Goal: Transaction & Acquisition: Purchase product/service

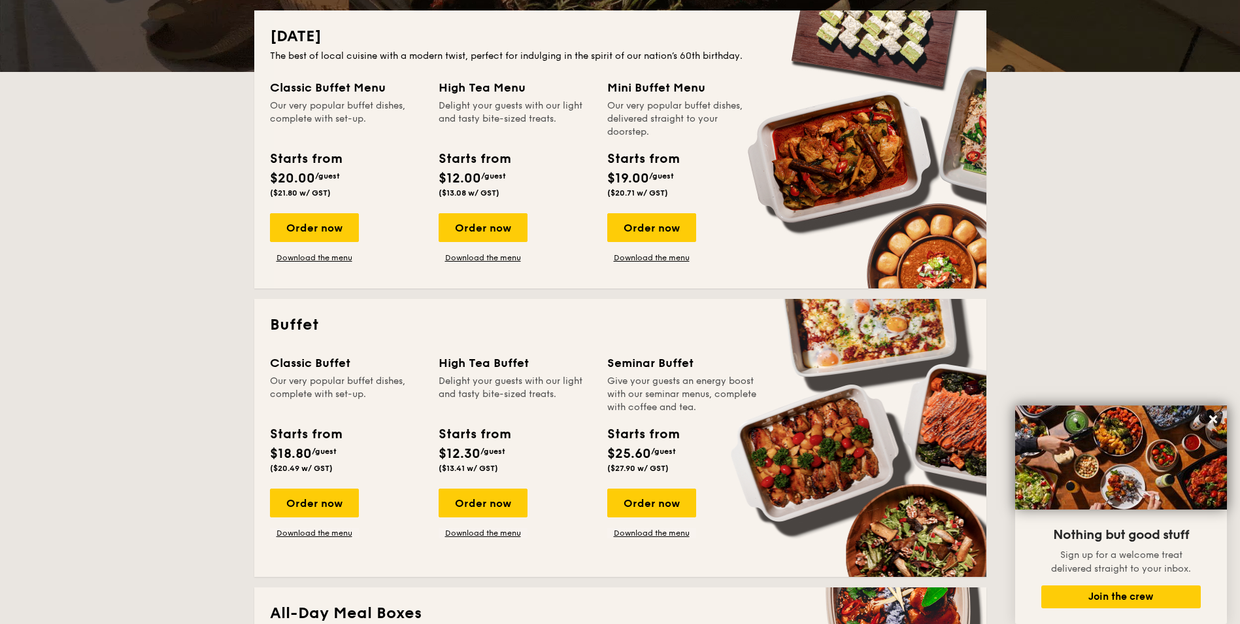
scroll to position [261, 0]
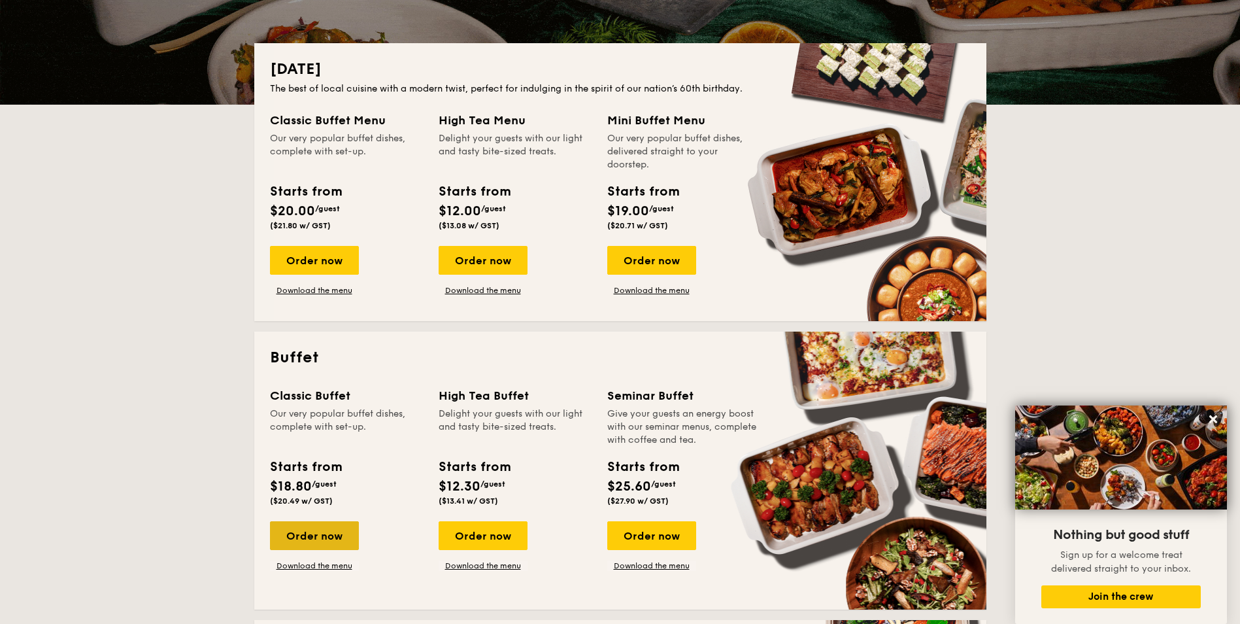
click at [311, 539] on div "Order now" at bounding box center [314, 535] width 89 height 29
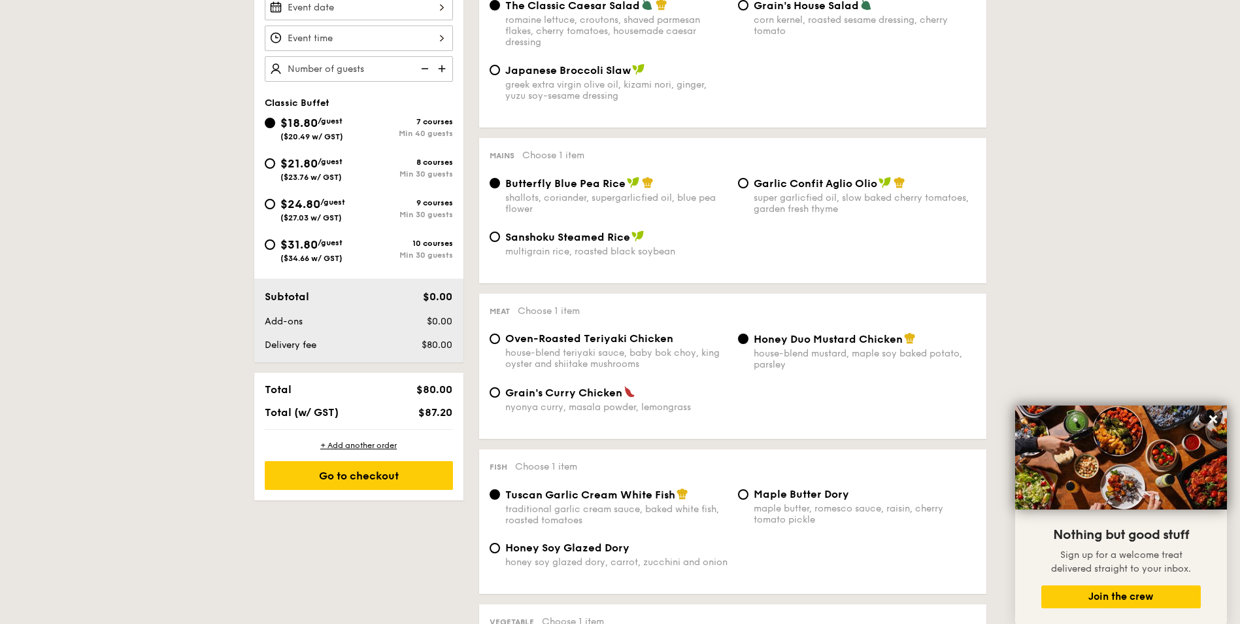
scroll to position [327, 0]
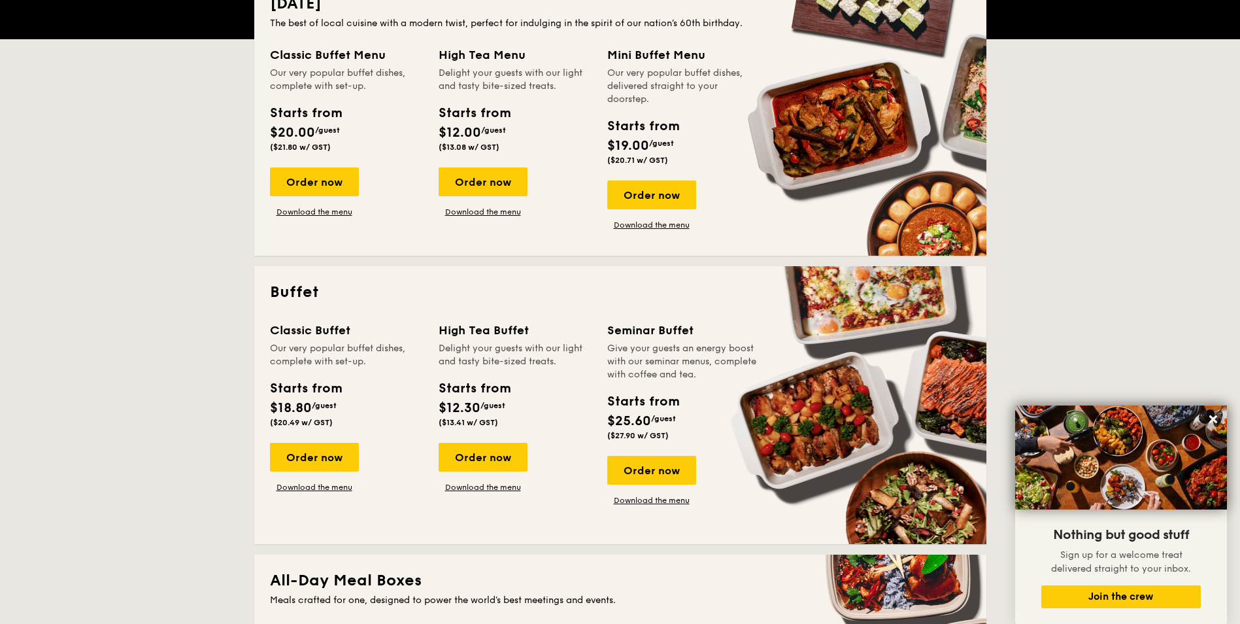
scroll to position [261, 0]
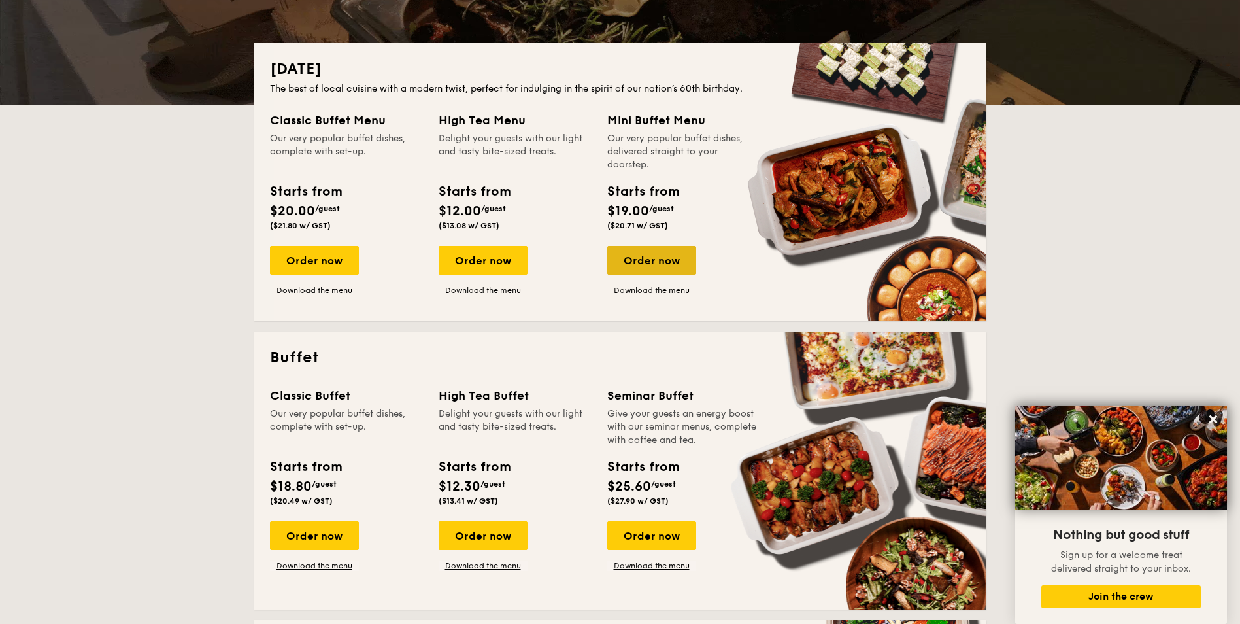
click at [661, 259] on div "Order now" at bounding box center [651, 260] width 89 height 29
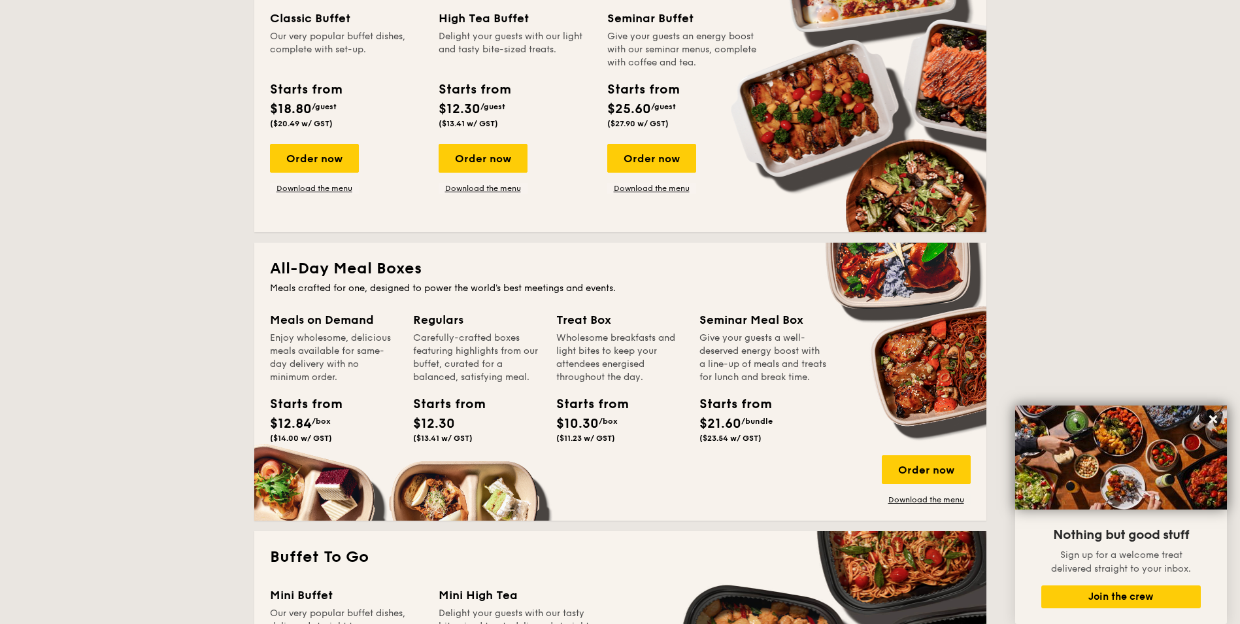
scroll to position [654, 0]
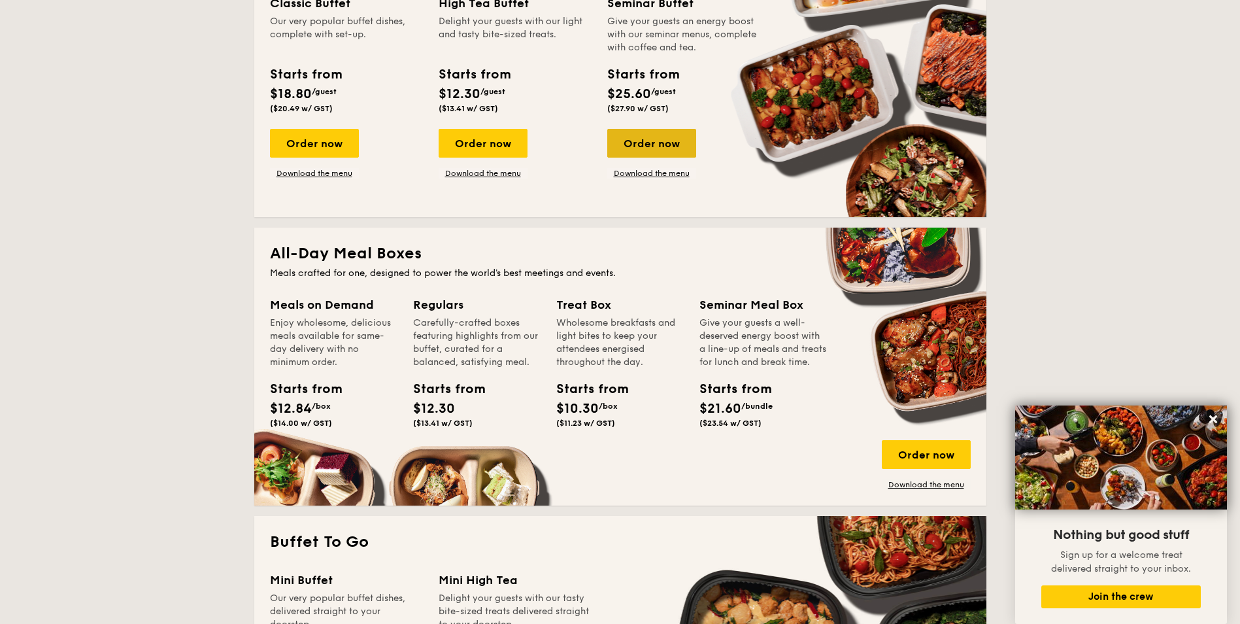
click at [669, 144] on div "Order now" at bounding box center [651, 143] width 89 height 29
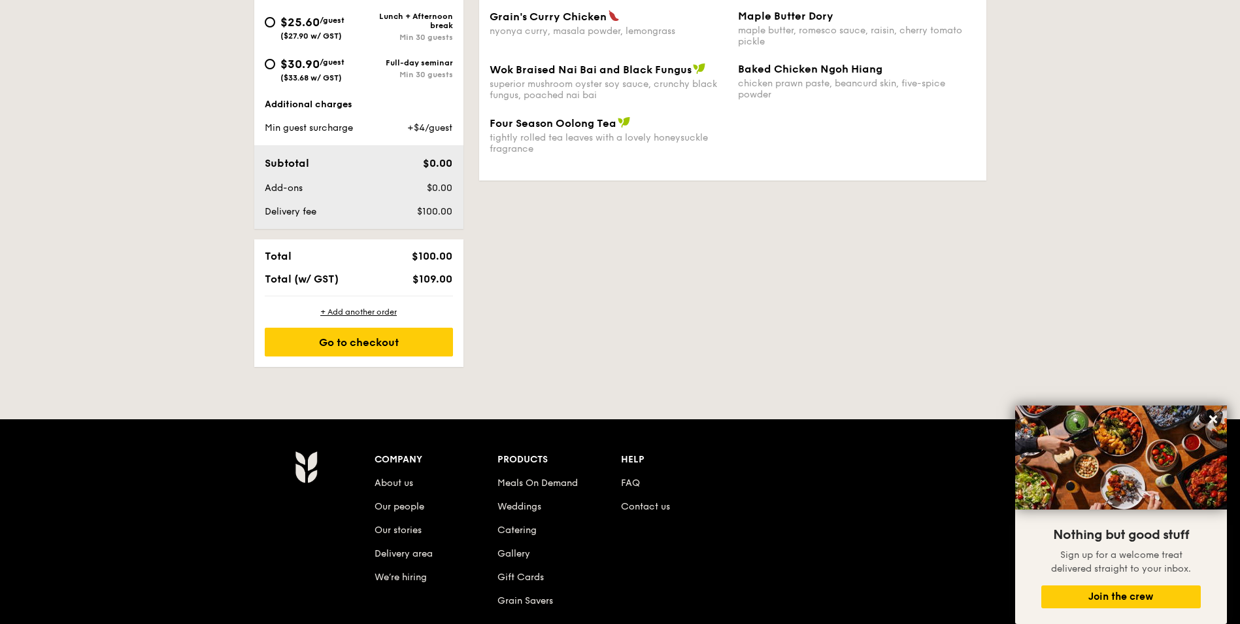
scroll to position [131, 0]
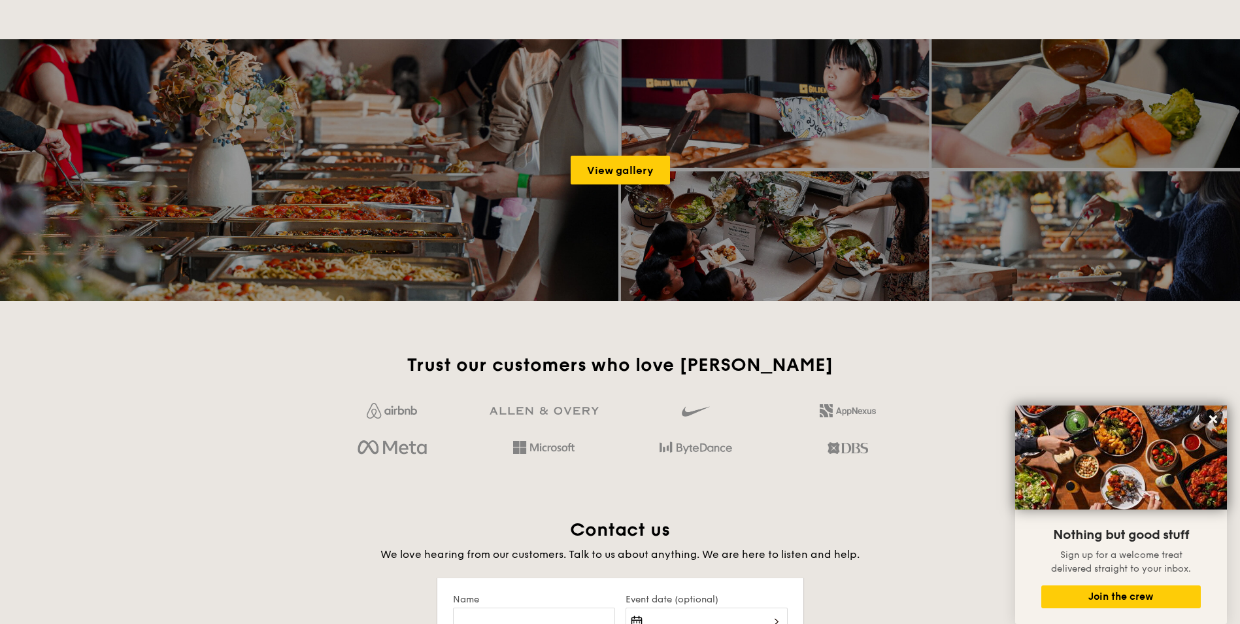
scroll to position [2017, 0]
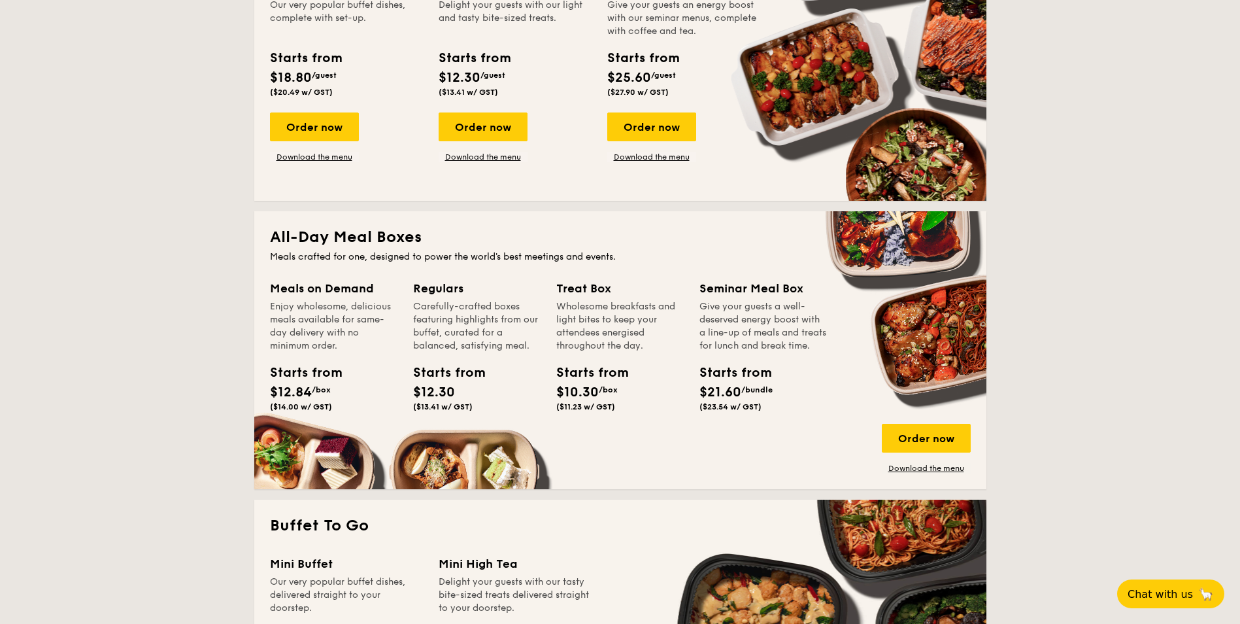
scroll to position [915, 0]
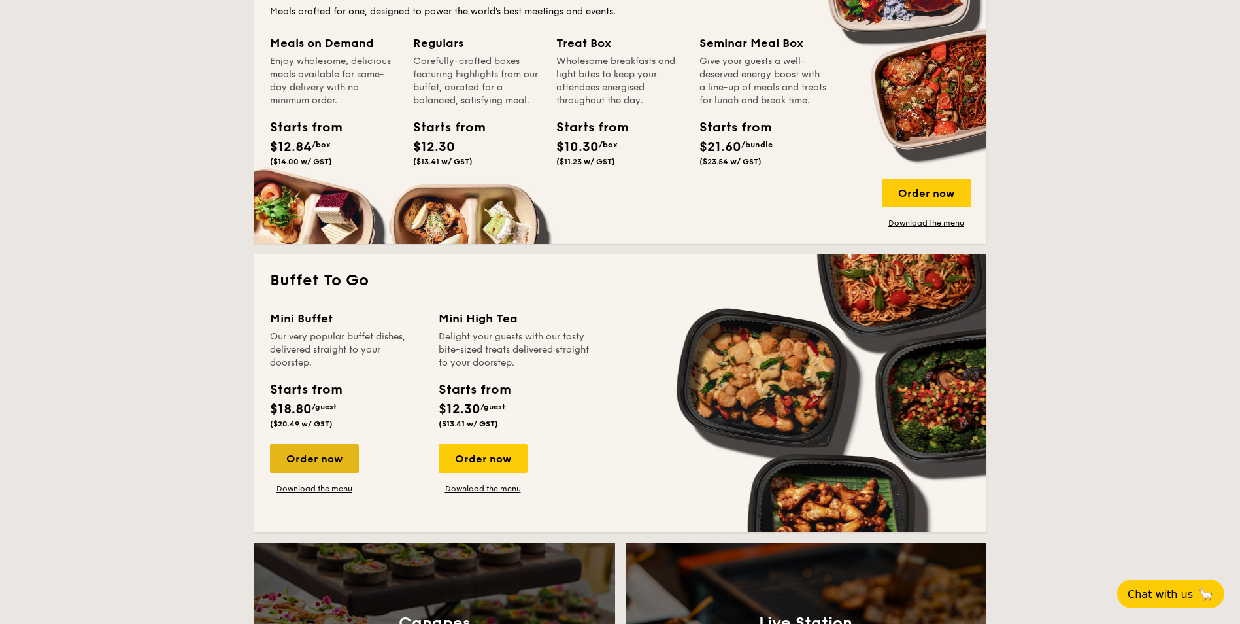
click at [316, 463] on div "Order now" at bounding box center [314, 458] width 89 height 29
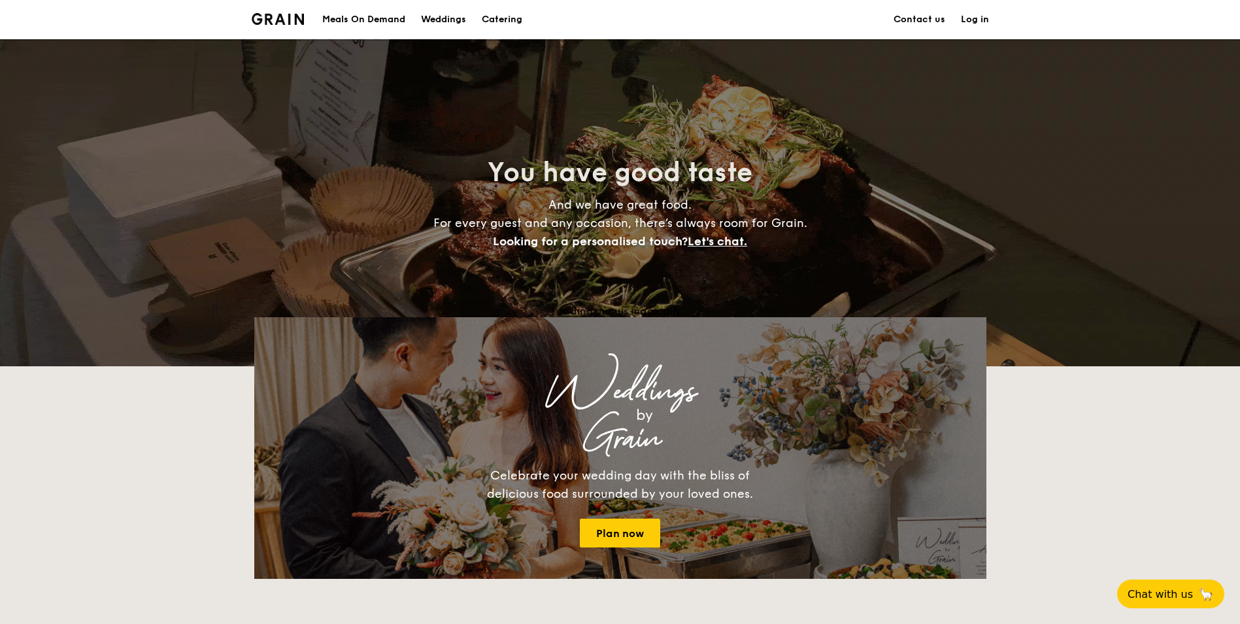
scroll to position [2344, 0]
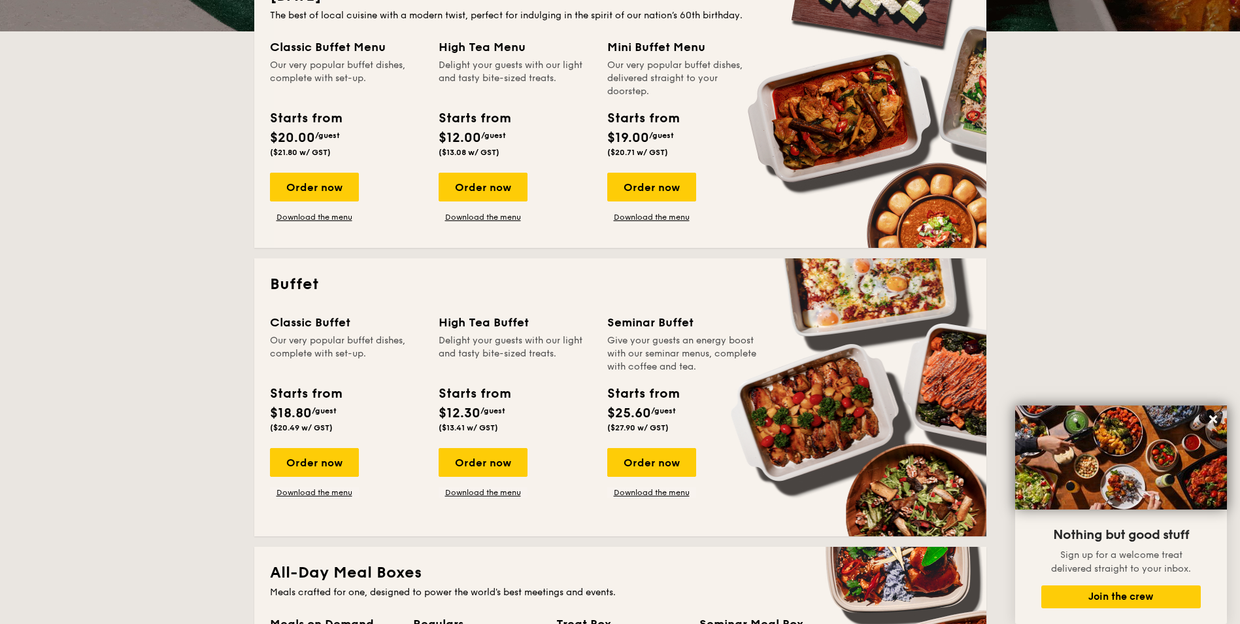
scroll to position [327, 0]
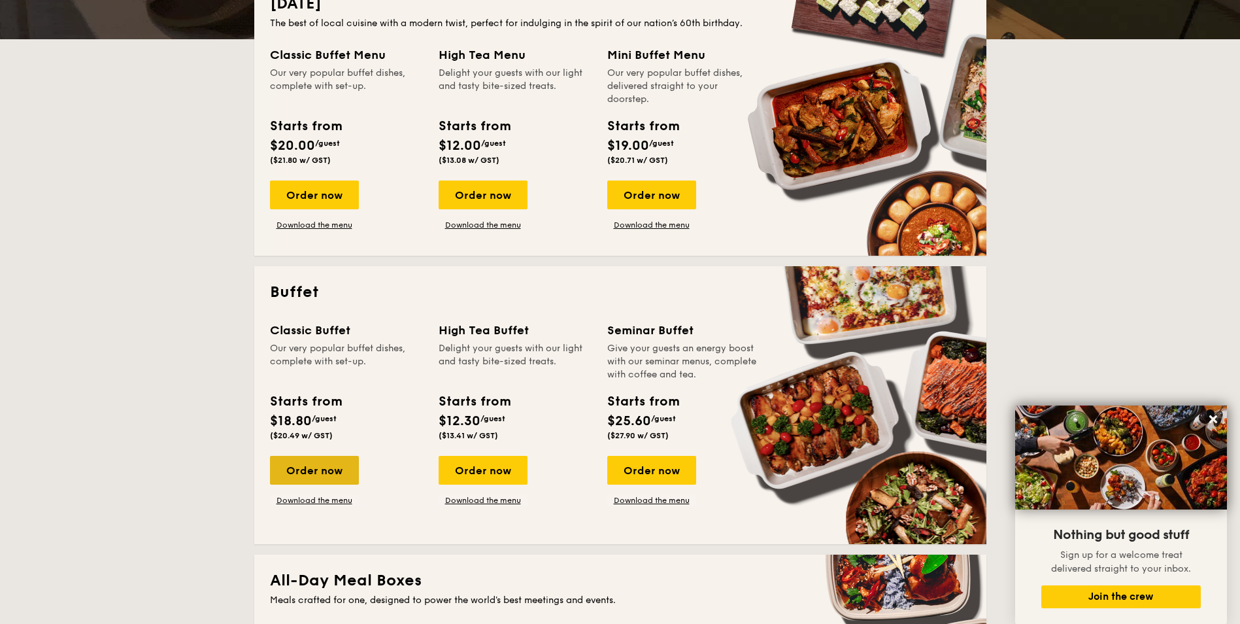
click at [302, 465] on div "Order now" at bounding box center [314, 470] width 89 height 29
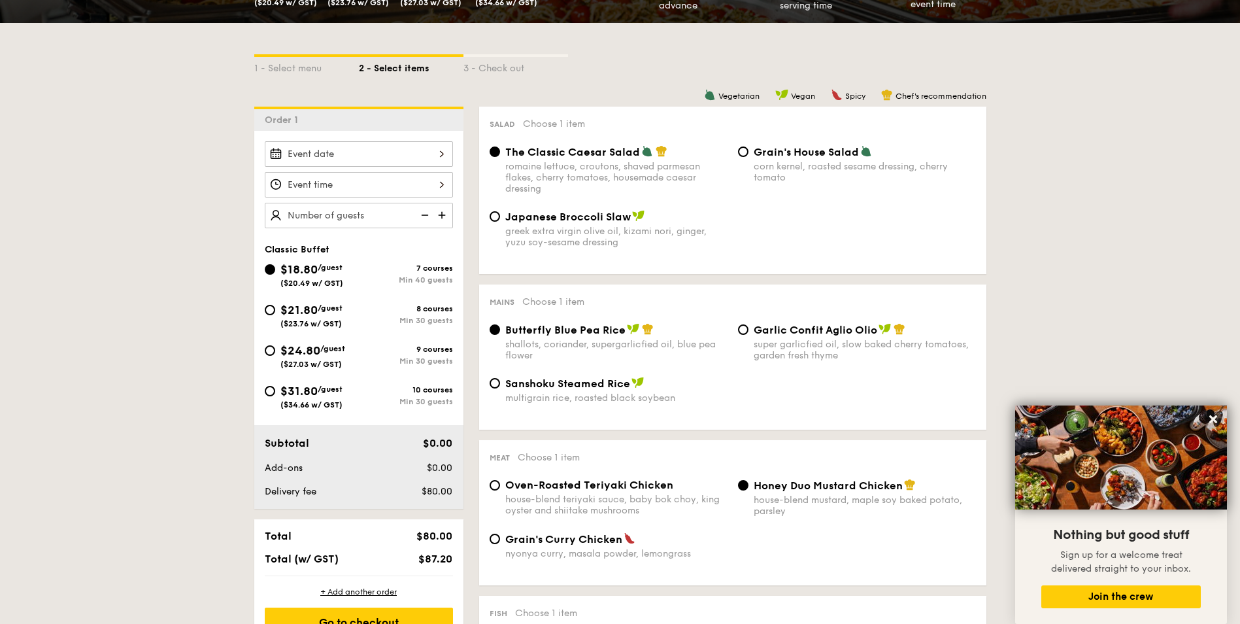
scroll to position [261, 0]
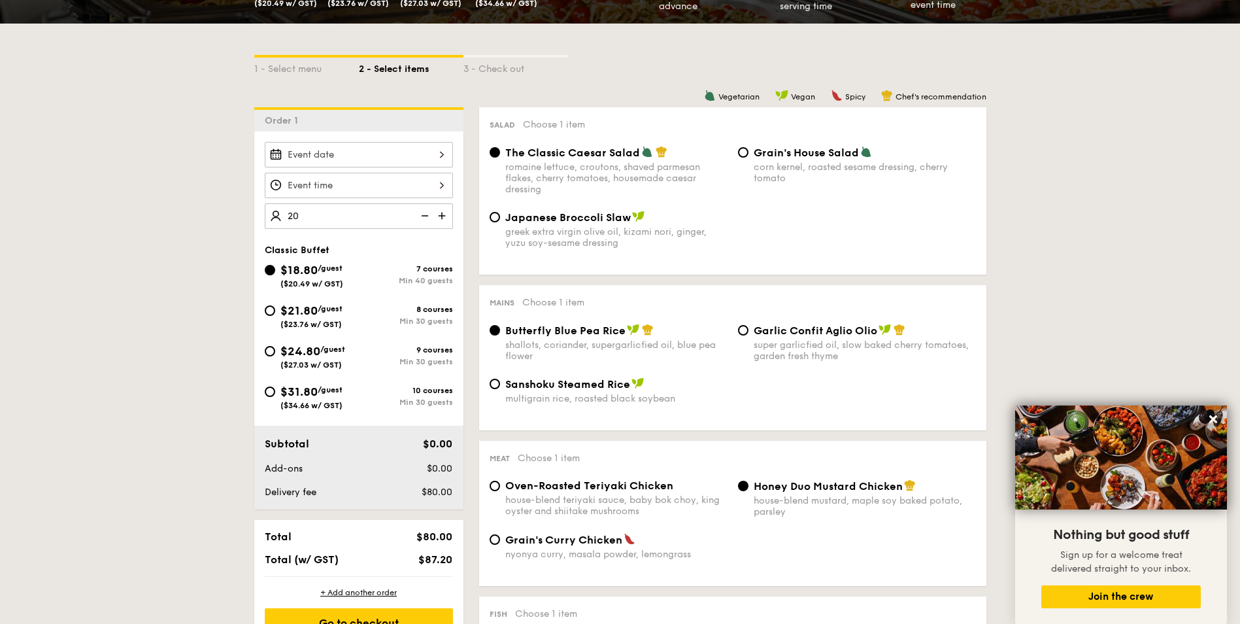
type input "40 guests"
click at [273, 312] on input "$21.80 /guest ($23.76 w/ GST) 8 courses Min 30 guests" at bounding box center [270, 310] width 10 height 10
radio input "true"
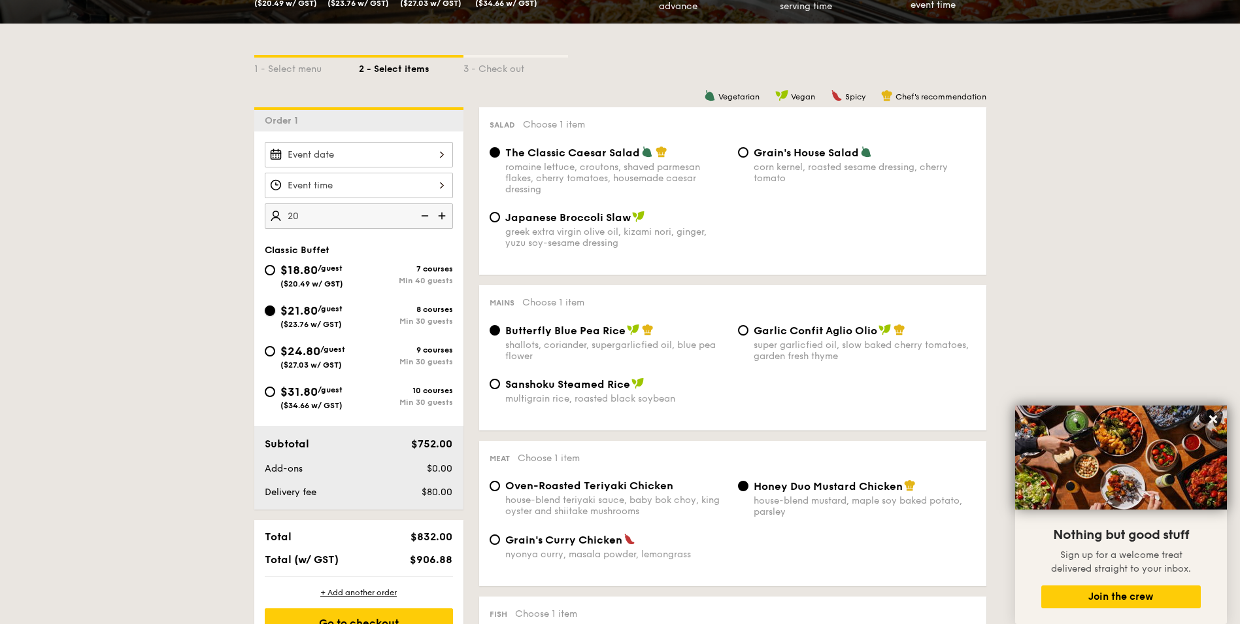
radio input "true"
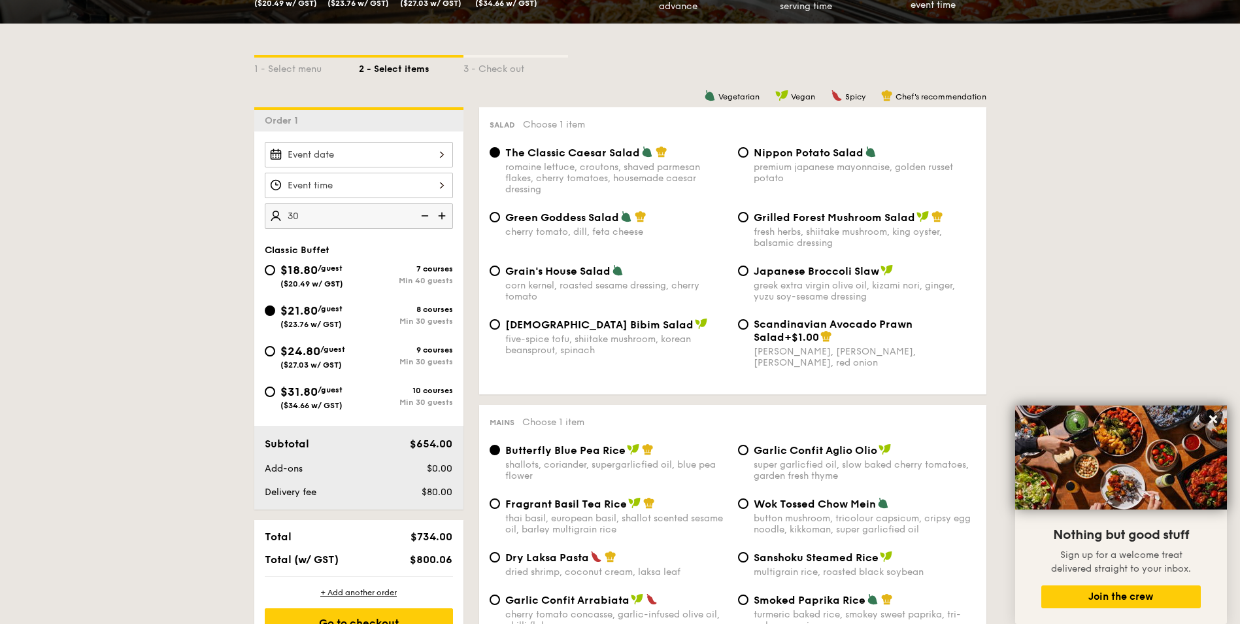
type input "30 guests"
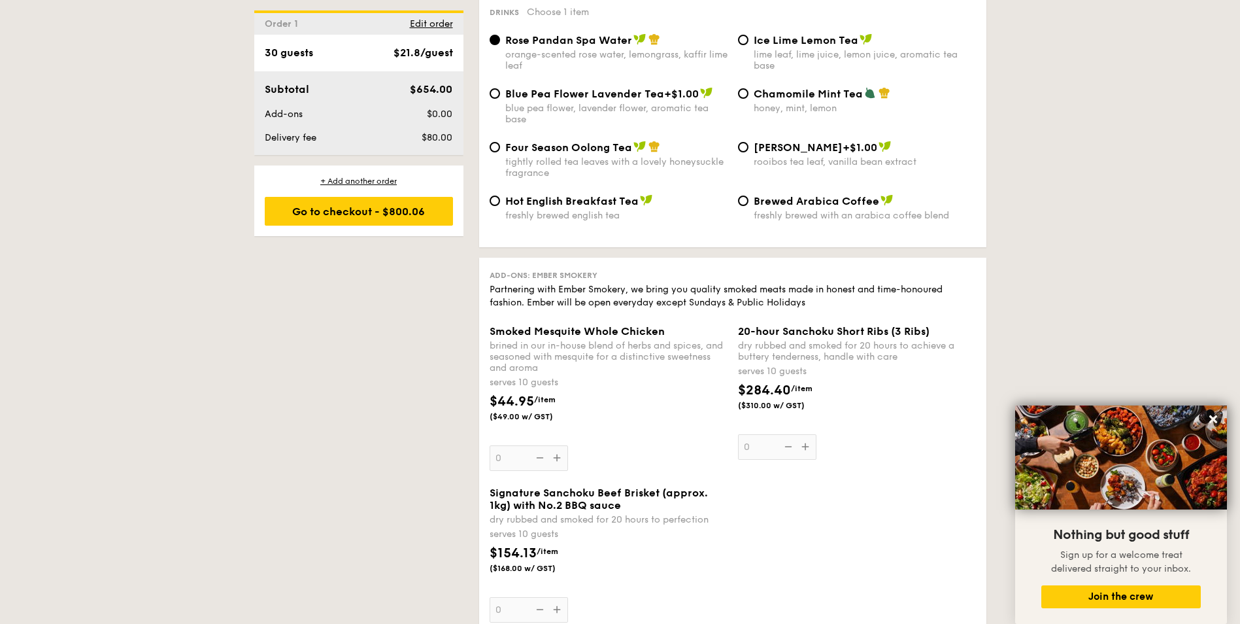
scroll to position [2811, 0]
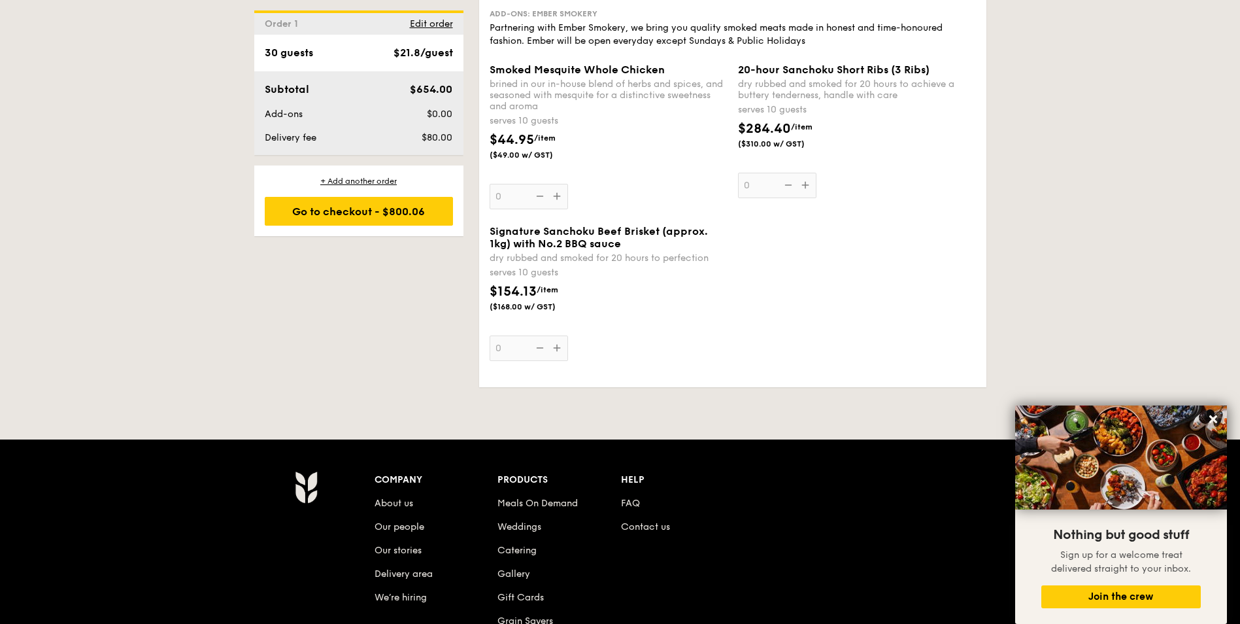
click at [558, 347] on div "Signature Sanchoku Beef Brisket (approx. 1kg) with No.2 BBQ sauce dry rubbed an…" at bounding box center [609, 293] width 238 height 136
click at [558, 347] on input "0" at bounding box center [529, 347] width 78 height 25
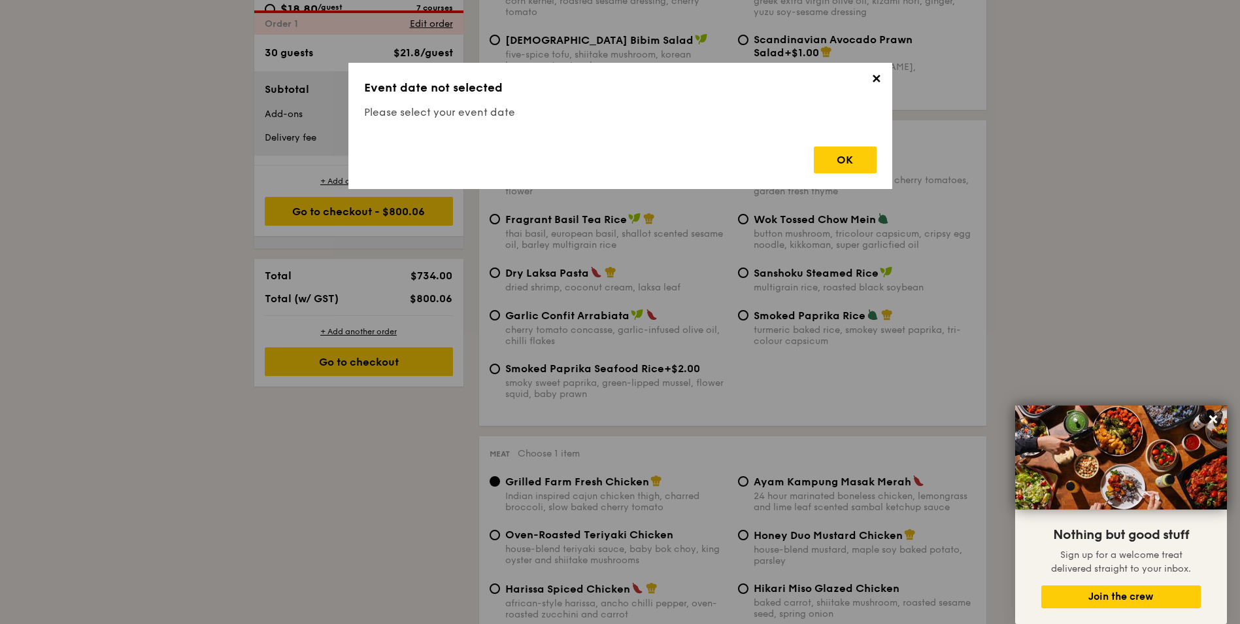
scroll to position [349, 0]
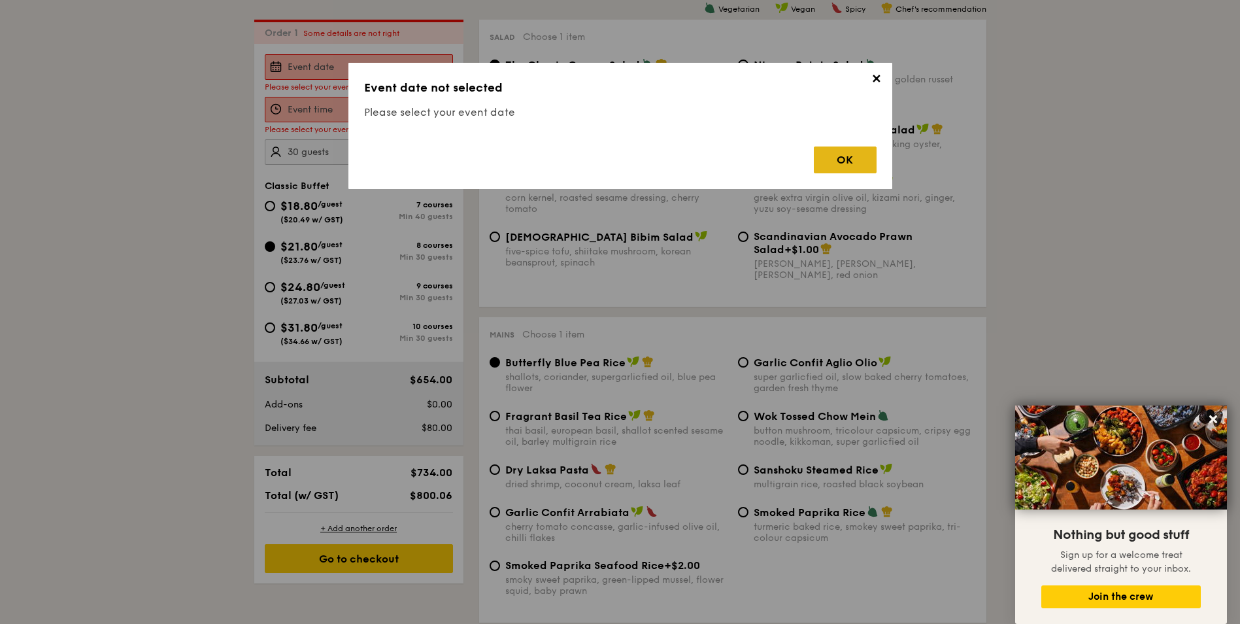
click at [839, 160] on div "OK" at bounding box center [845, 159] width 63 height 27
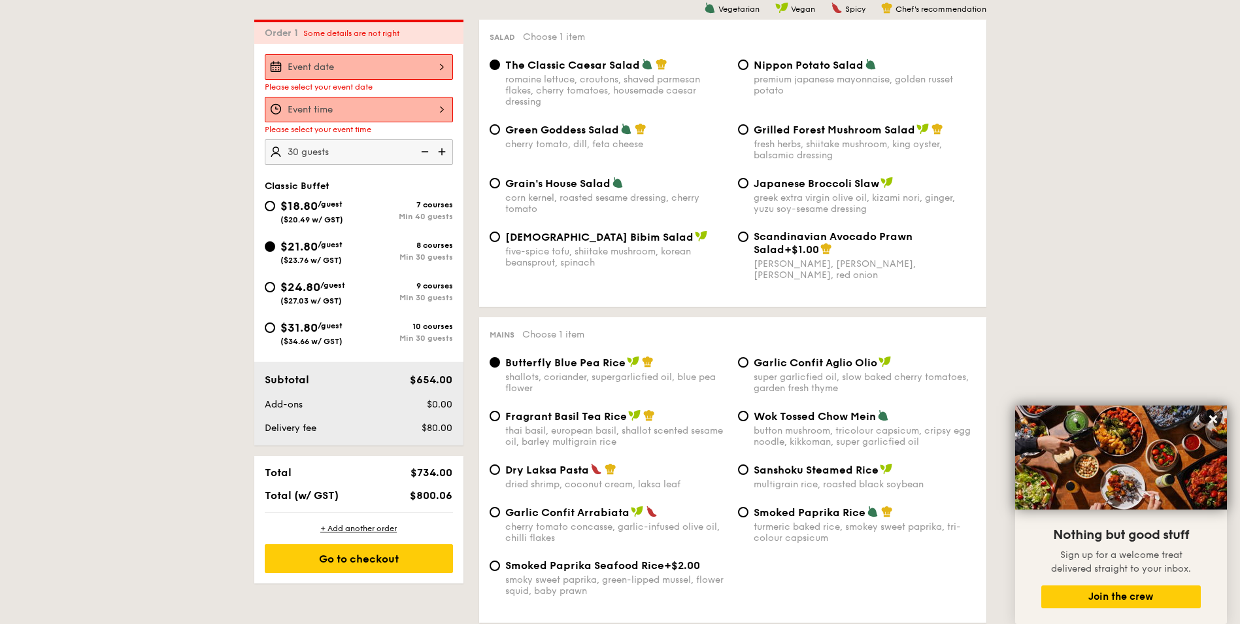
click at [433, 62] on div at bounding box center [359, 66] width 188 height 25
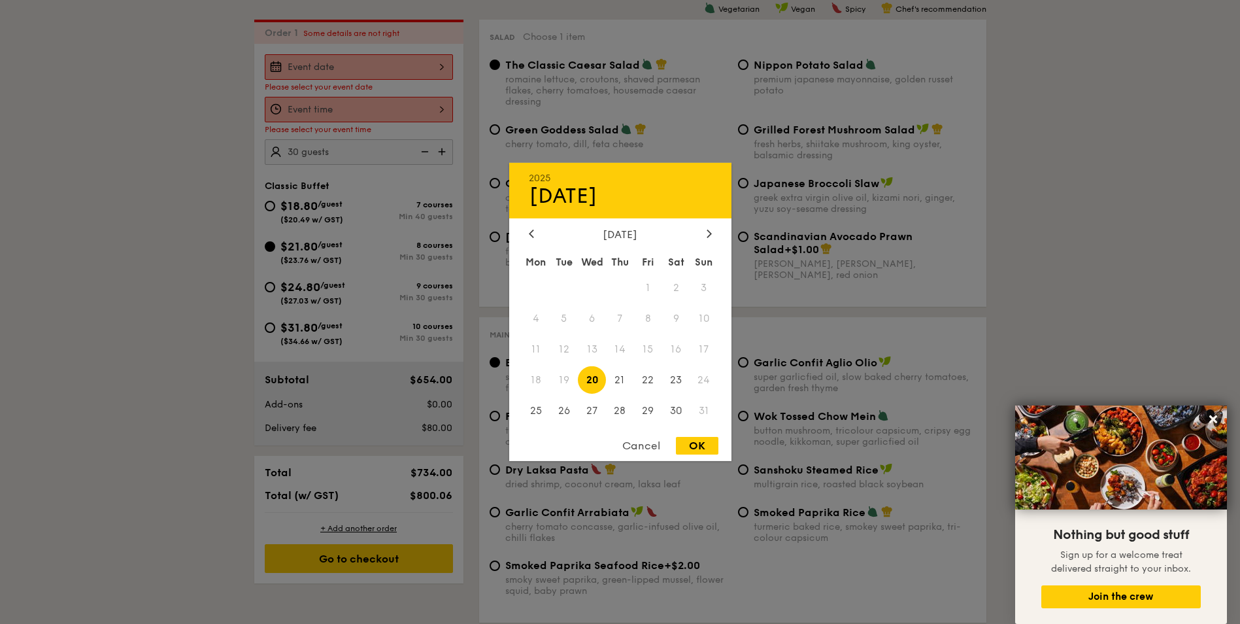
click at [644, 444] on div "Cancel" at bounding box center [641, 446] width 64 height 18
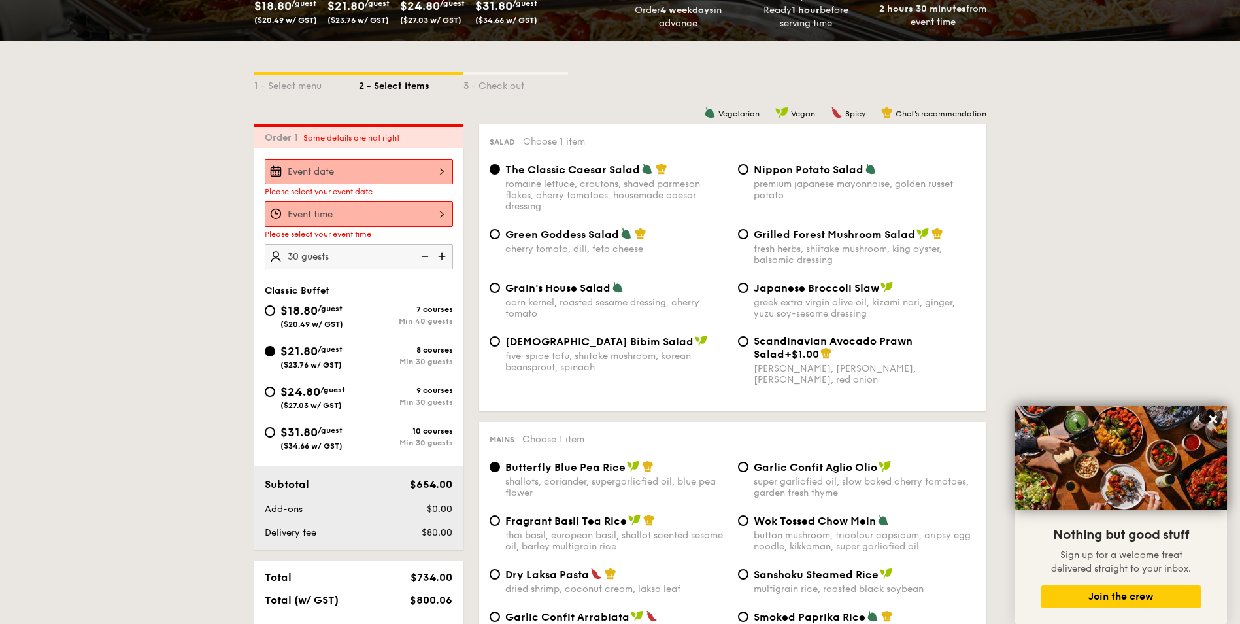
scroll to position [327, 0]
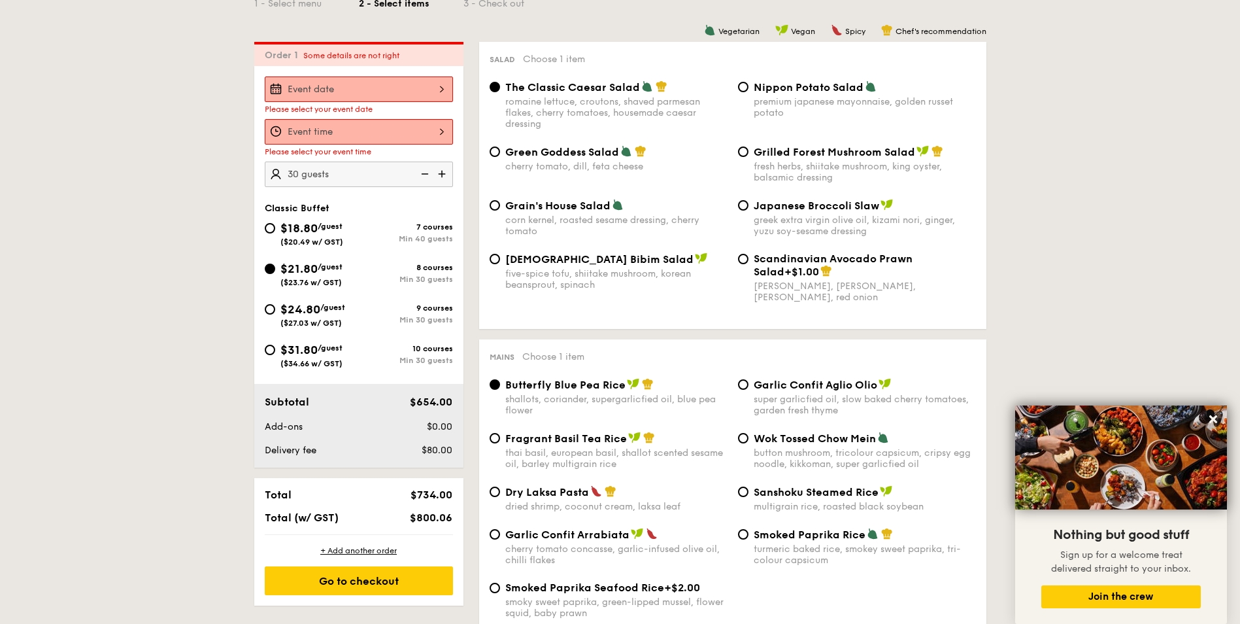
click at [440, 94] on div at bounding box center [359, 88] width 188 height 25
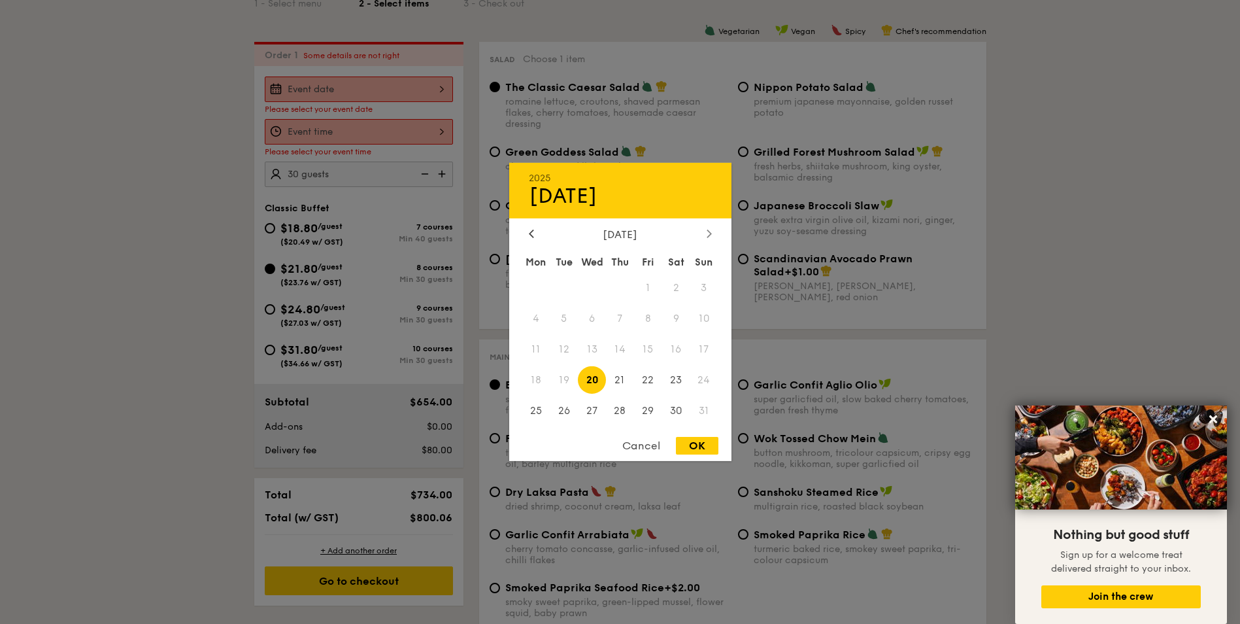
click at [706, 236] on div at bounding box center [709, 234] width 12 height 12
click at [650, 317] on span "12" at bounding box center [648, 319] width 28 height 28
click at [702, 448] on div "OK" at bounding box center [697, 446] width 42 height 18
type input "Sep 12, 2025"
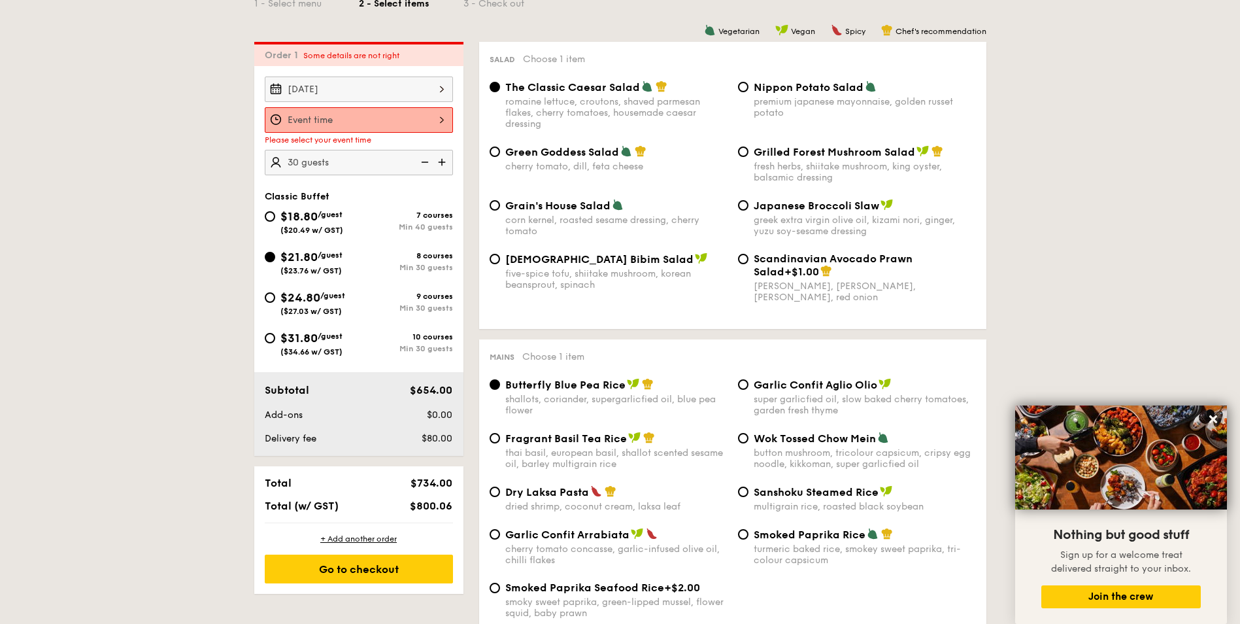
click at [437, 122] on div "12 1 2 3 4 5 6 7 8 9 10 11 00 15 30 45 am pm Cancel OK" at bounding box center [359, 119] width 188 height 25
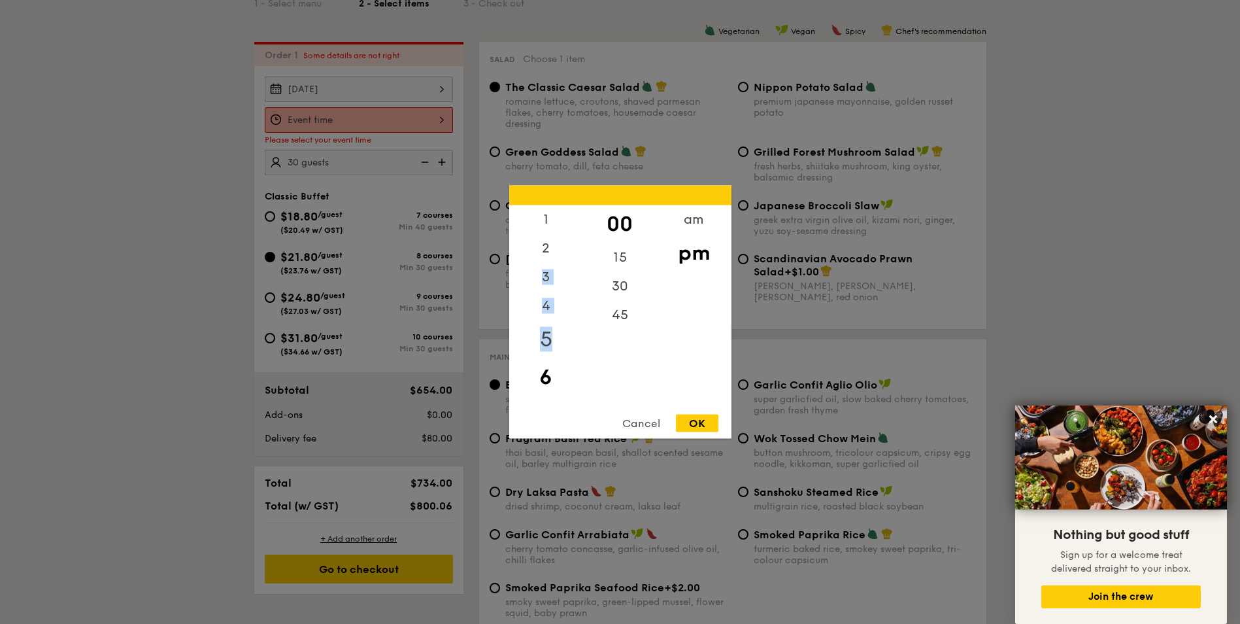
drag, startPoint x: 555, startPoint y: 253, endPoint x: 565, endPoint y: 339, distance: 86.2
click at [565, 339] on div "12 1 2 3 4 5 6 7 8 9 10 11" at bounding box center [546, 304] width 74 height 199
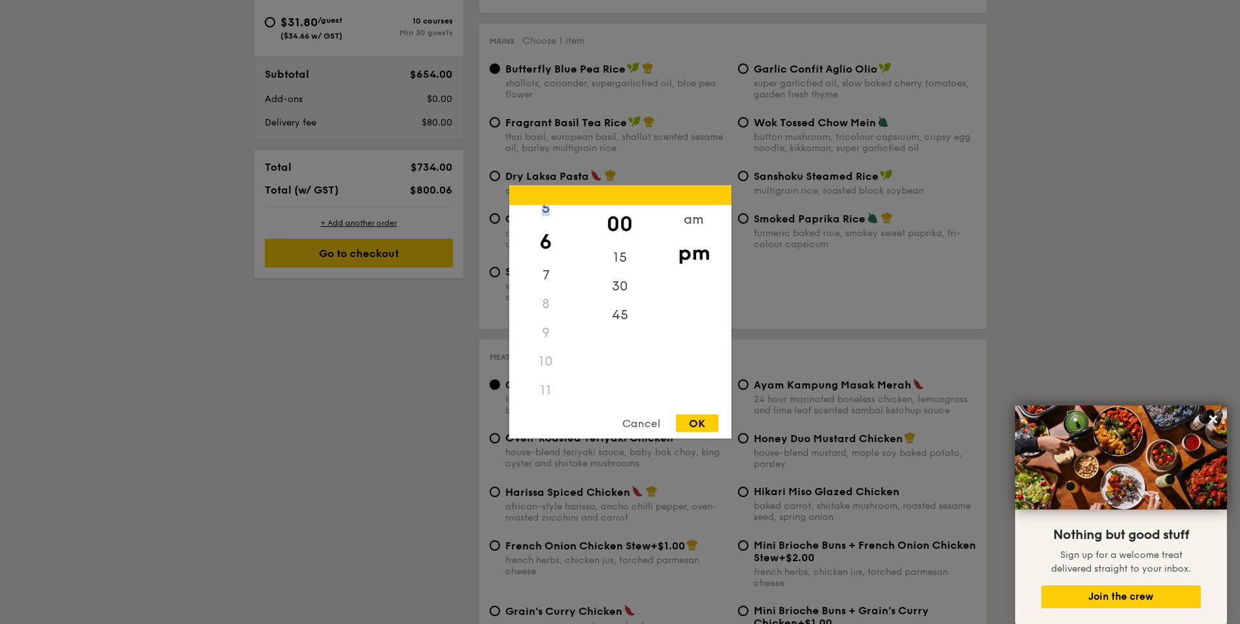
scroll to position [654, 0]
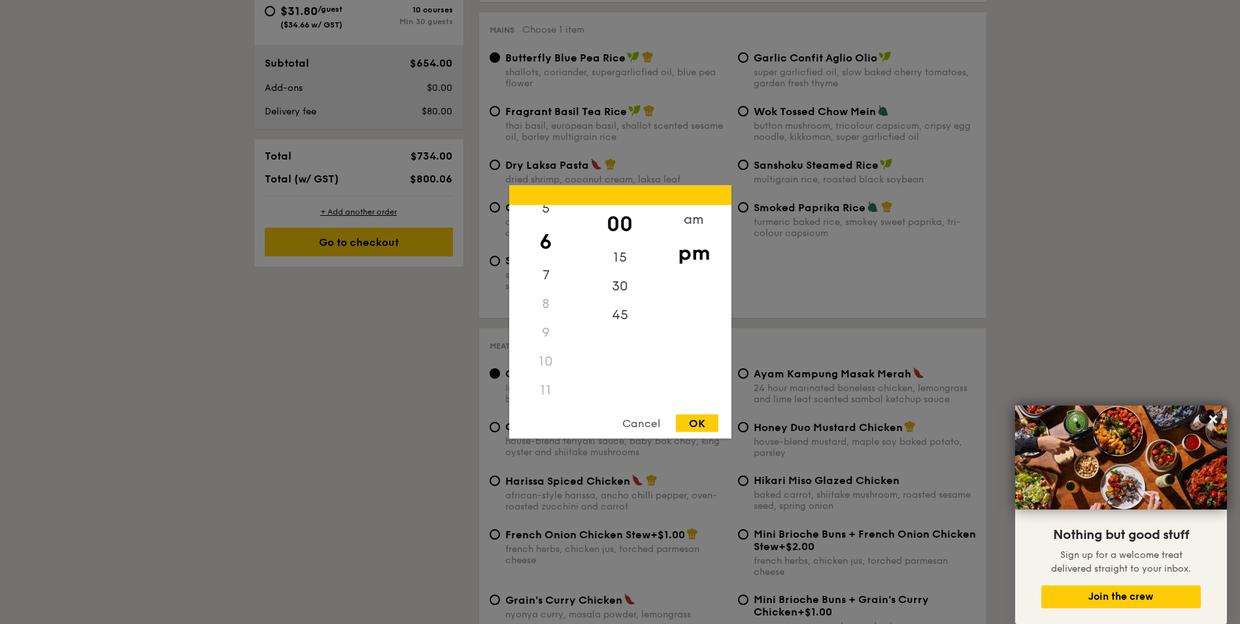
click at [548, 389] on div "11" at bounding box center [546, 390] width 74 height 29
click at [539, 384] on div "11" at bounding box center [546, 390] width 74 height 29
click at [269, 385] on div at bounding box center [620, 312] width 1240 height 624
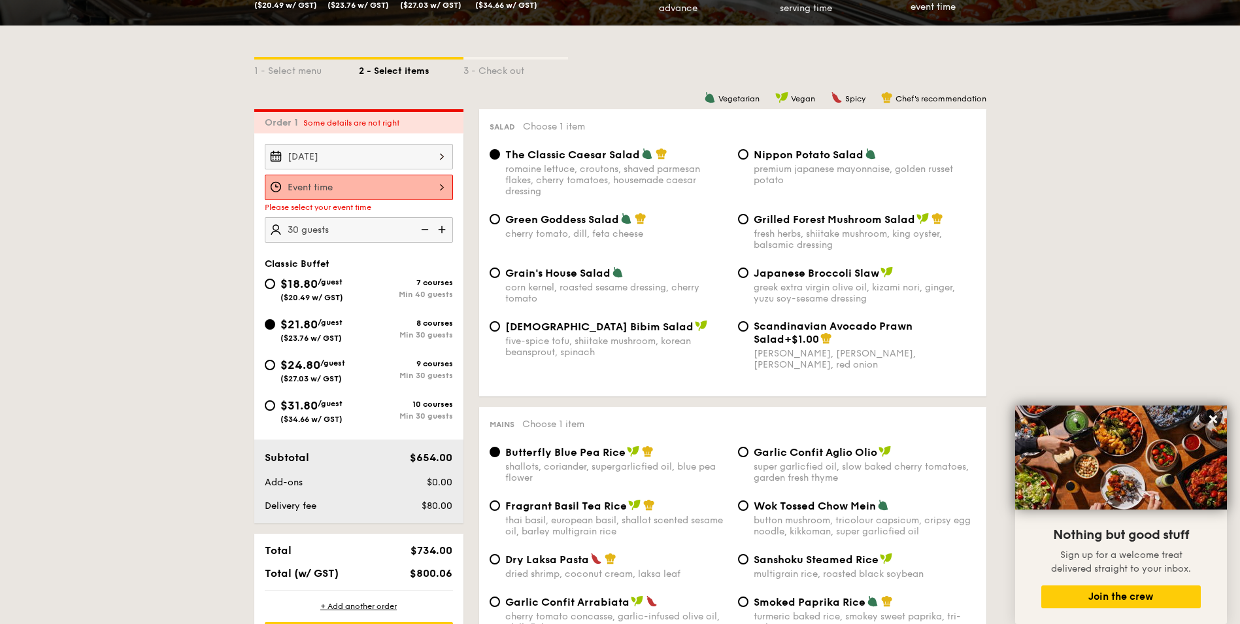
scroll to position [196, 0]
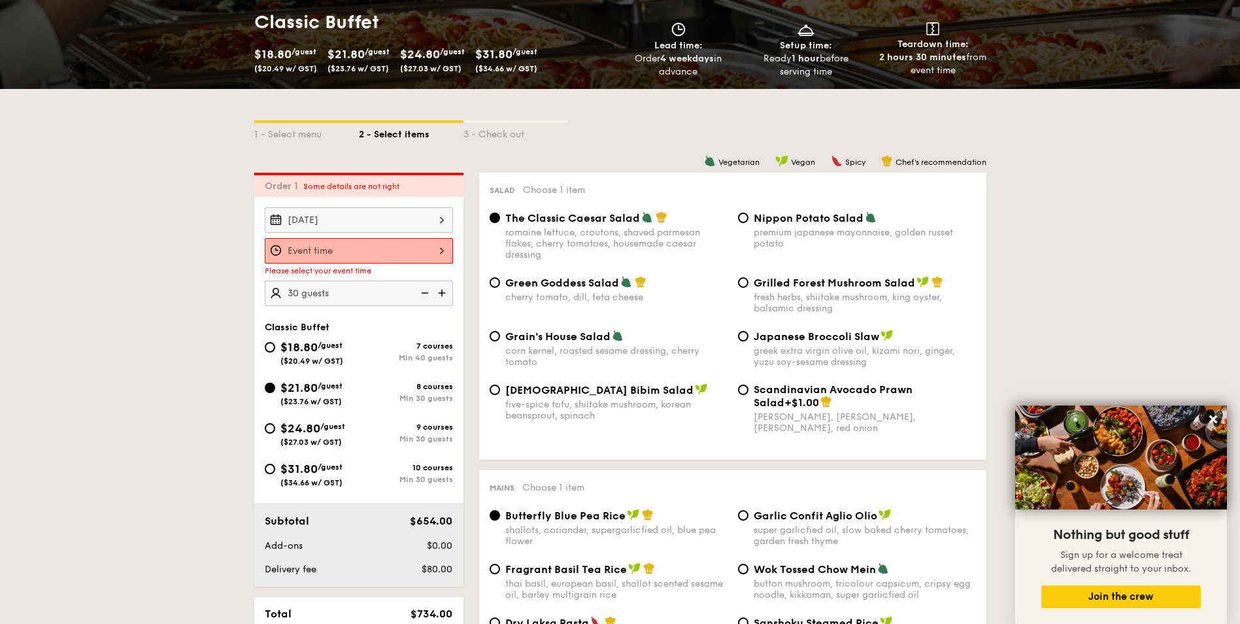
click at [384, 253] on div at bounding box center [359, 250] width 188 height 25
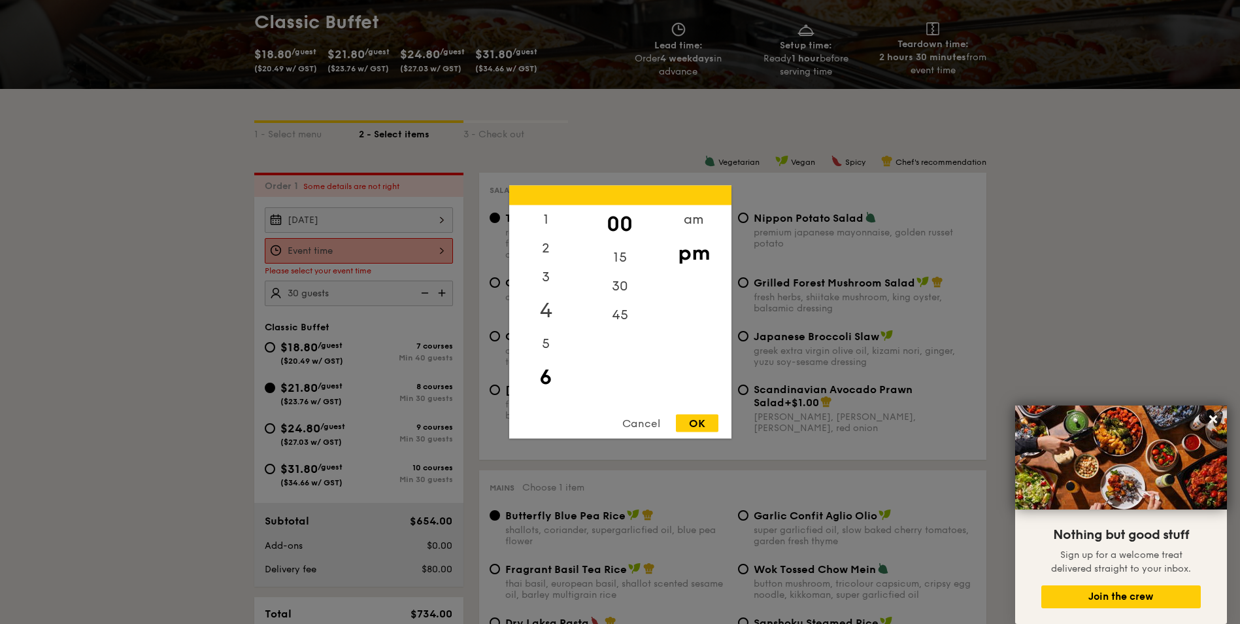
scroll to position [0, 0]
click at [550, 221] on div "12" at bounding box center [546, 224] width 74 height 38
click at [697, 426] on div "OK" at bounding box center [697, 423] width 42 height 18
type input "12:00PM"
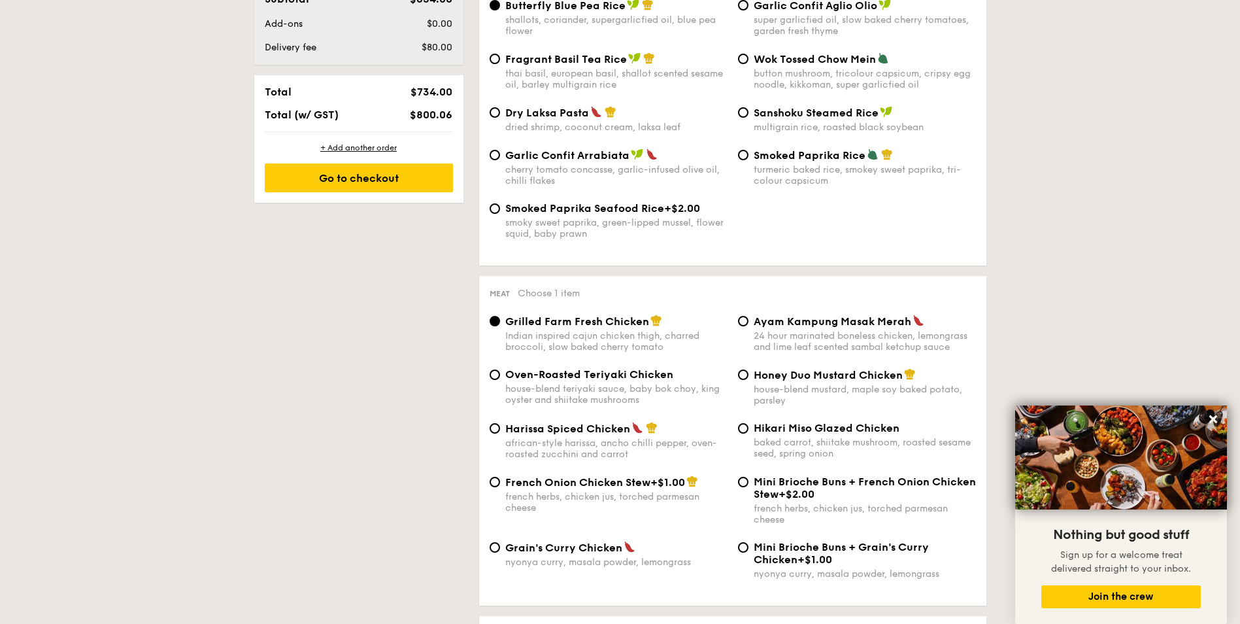
scroll to position [784, 0]
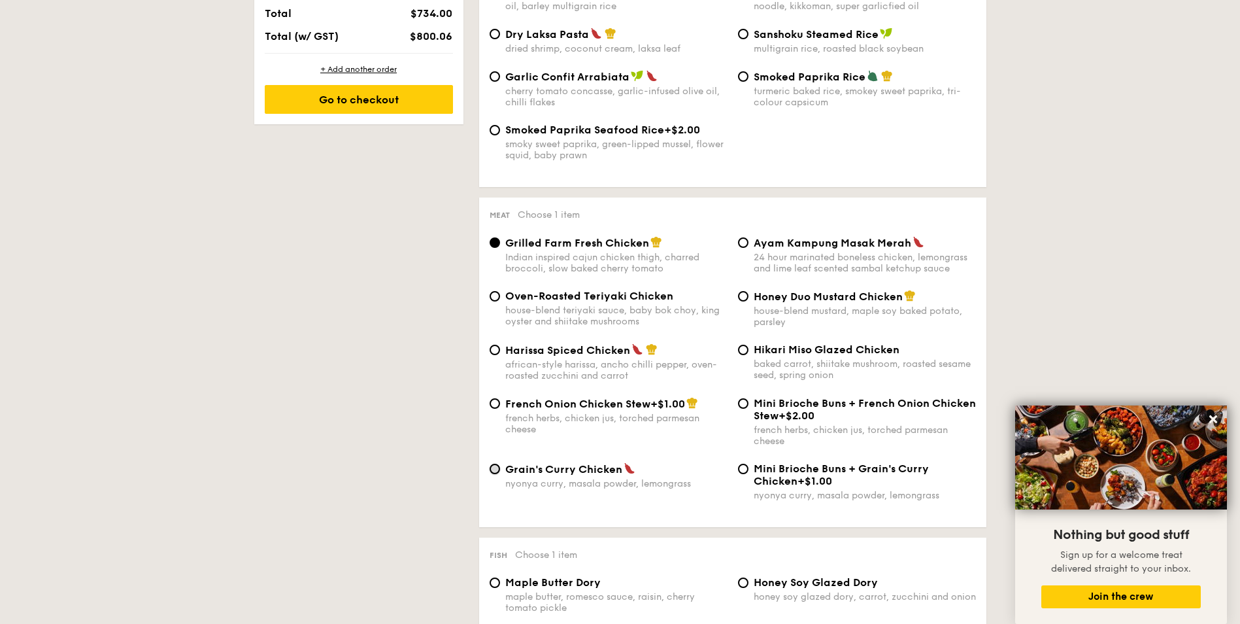
click at [493, 471] on input "Grain's Curry Chicken nyonya curry, masala powder, lemongrass" at bounding box center [495, 468] width 10 height 10
radio input "true"
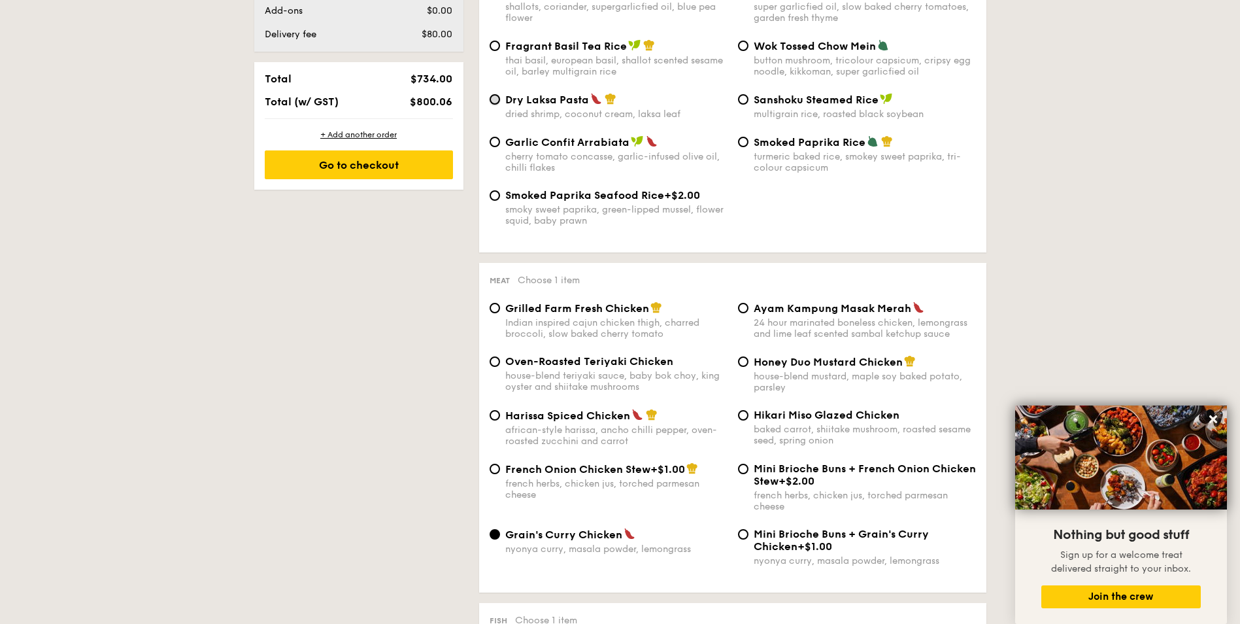
click at [496, 100] on input "Dry Laksa Pasta dried shrimp, coconut cream, laksa leaf" at bounding box center [495, 99] width 10 height 10
radio input "true"
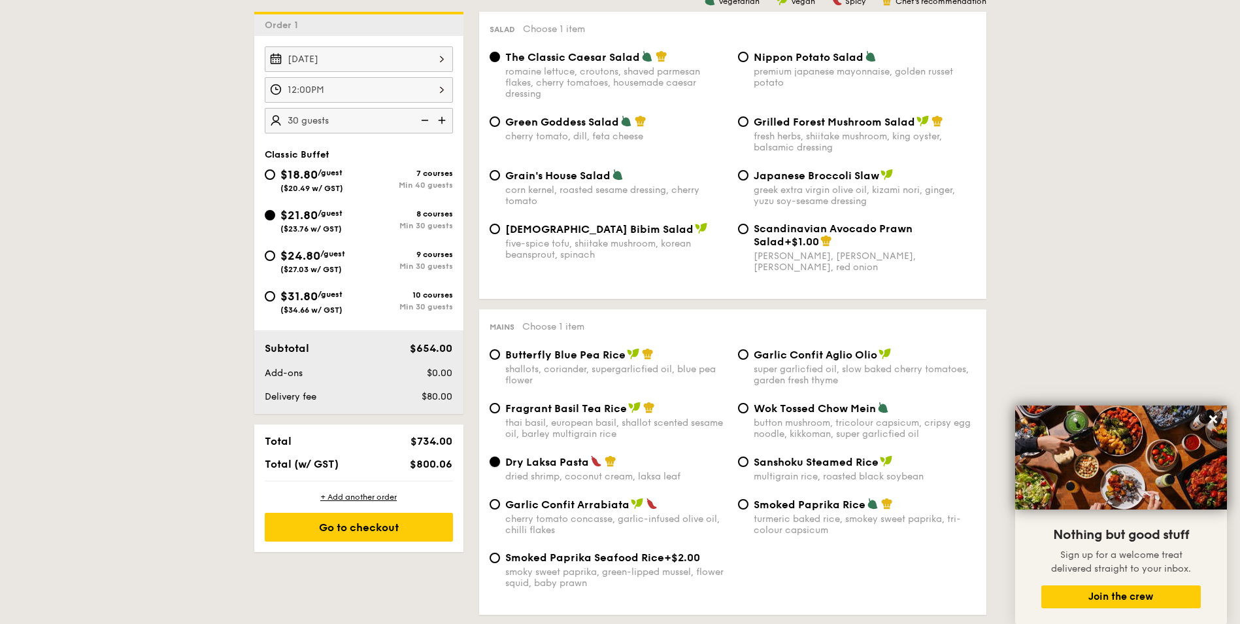
scroll to position [327, 0]
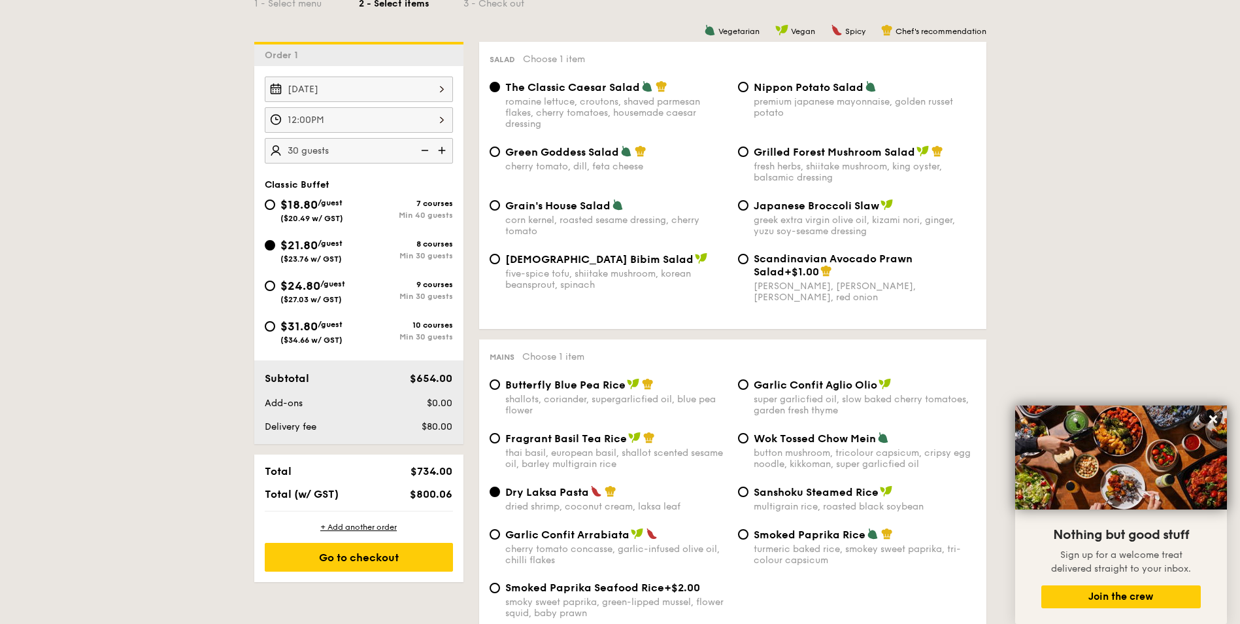
click at [750, 150] on div "Grilled Forest Mushroom Salad fresh herbs, shiitake mushroom, king oyster, bals…" at bounding box center [857, 164] width 248 height 38
click at [742, 152] on input "Grilled Forest Mushroom Salad fresh herbs, shiitake mushroom, king oyster, bals…" at bounding box center [743, 151] width 10 height 10
radio input "true"
click at [741, 262] on input "Scandinavian Avocado Prawn Salad +$1.00 virgin mary dressing, dijon mustard, ar…" at bounding box center [743, 259] width 10 height 10
radio input "true"
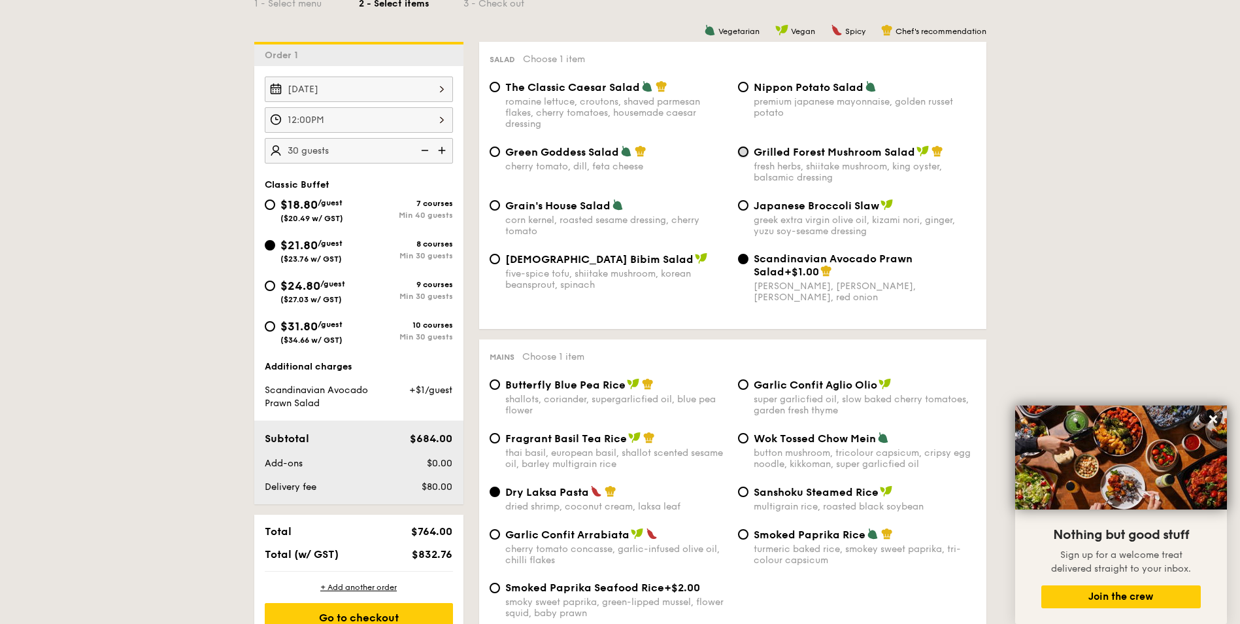
click at [744, 154] on input "Grilled Forest Mushroom Salad fresh herbs, shiitake mushroom, king oyster, bals…" at bounding box center [743, 151] width 10 height 10
radio input "true"
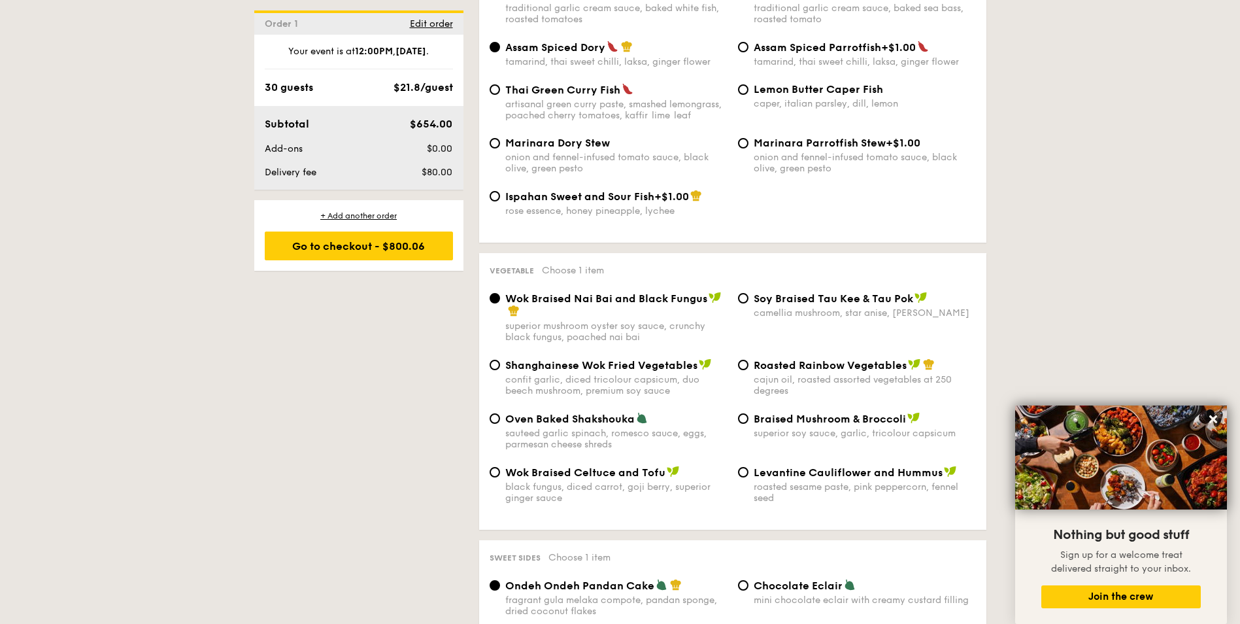
scroll to position [1438, 0]
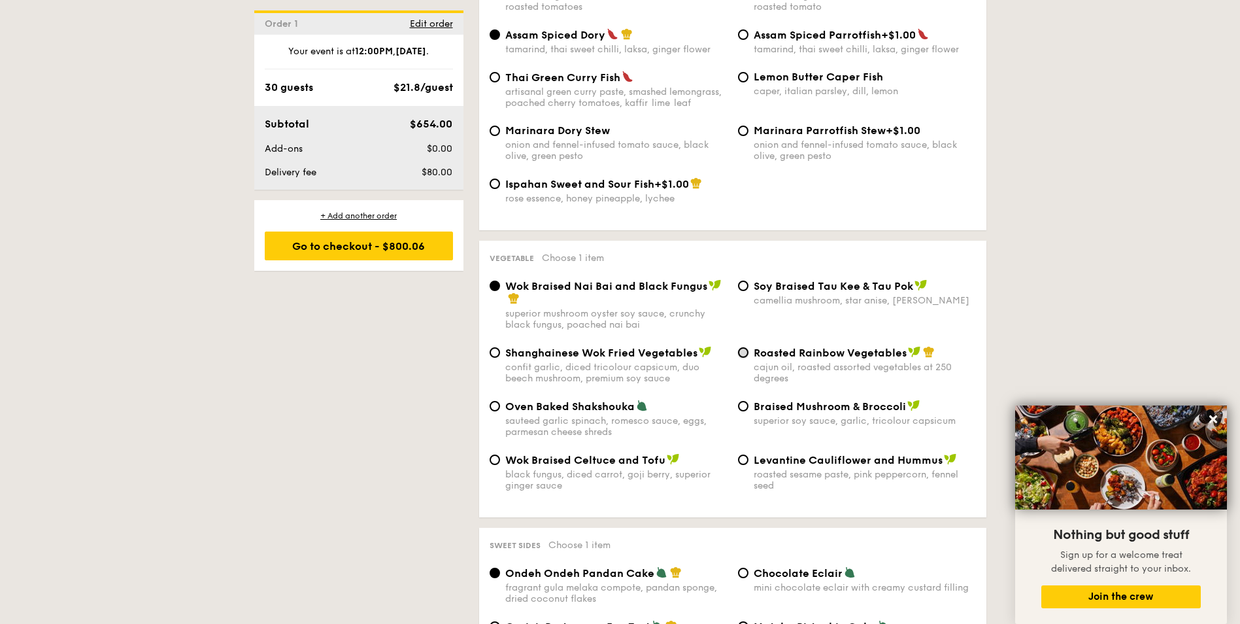
click at [741, 354] on input "Roasted Rainbow Vegetables cajun oil, roasted assorted vegetables at 250 degrees" at bounding box center [743, 352] width 10 height 10
radio input "true"
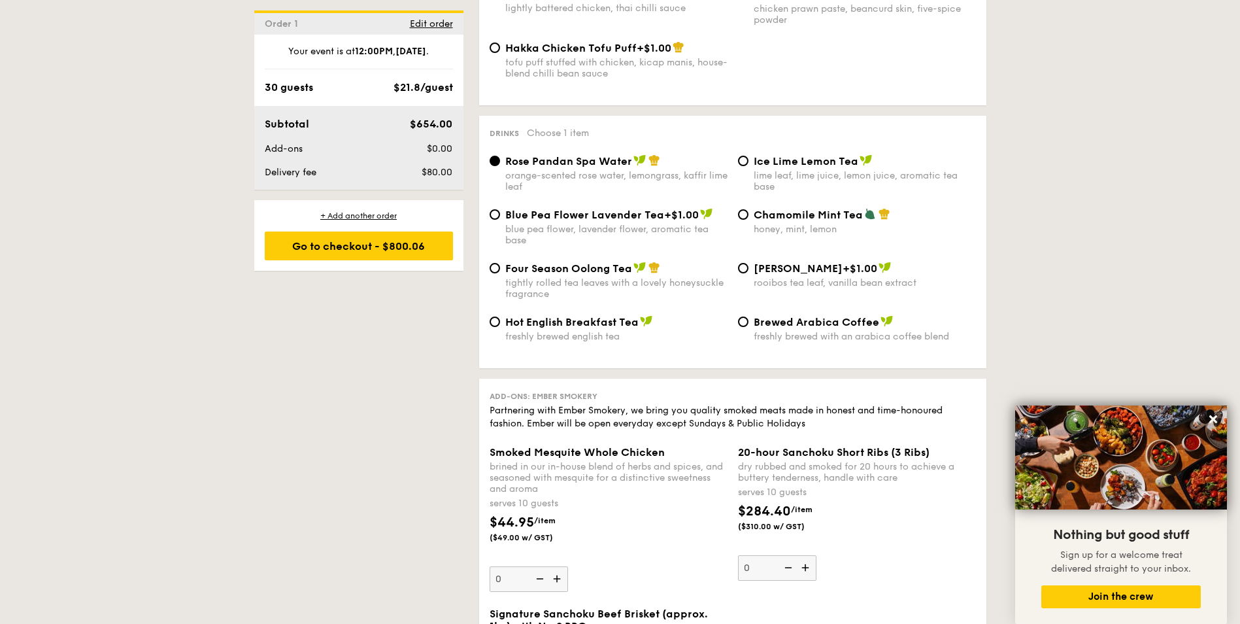
scroll to position [2353, 0]
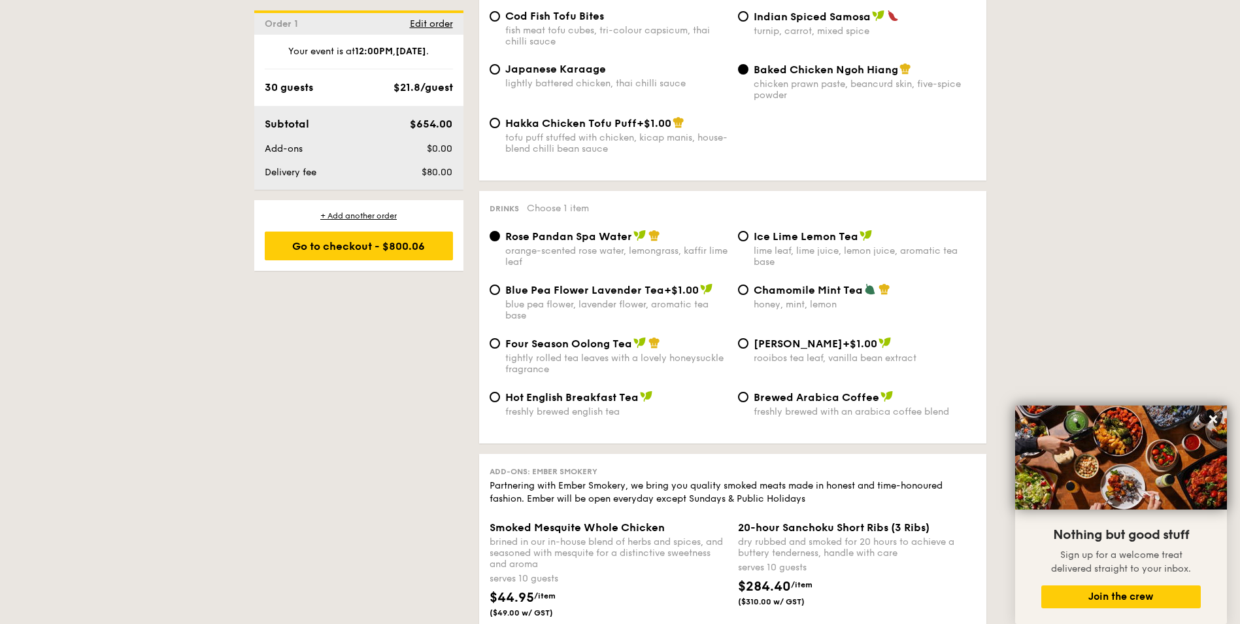
click at [829, 300] on div "honey, mint, lemon" at bounding box center [865, 304] width 222 height 11
click at [748, 295] on input "Chamomile Mint Tea honey, mint, lemon" at bounding box center [743, 289] width 10 height 10
radio input "true"
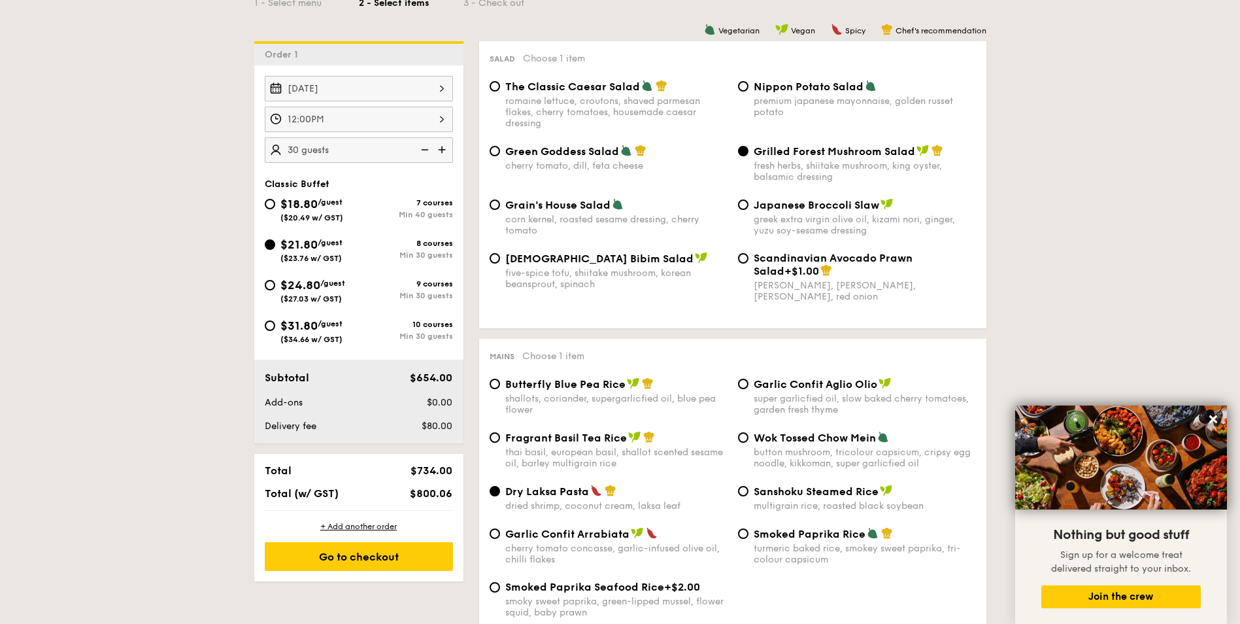
scroll to position [327, 0]
click at [1214, 421] on icon at bounding box center [1213, 419] width 8 height 8
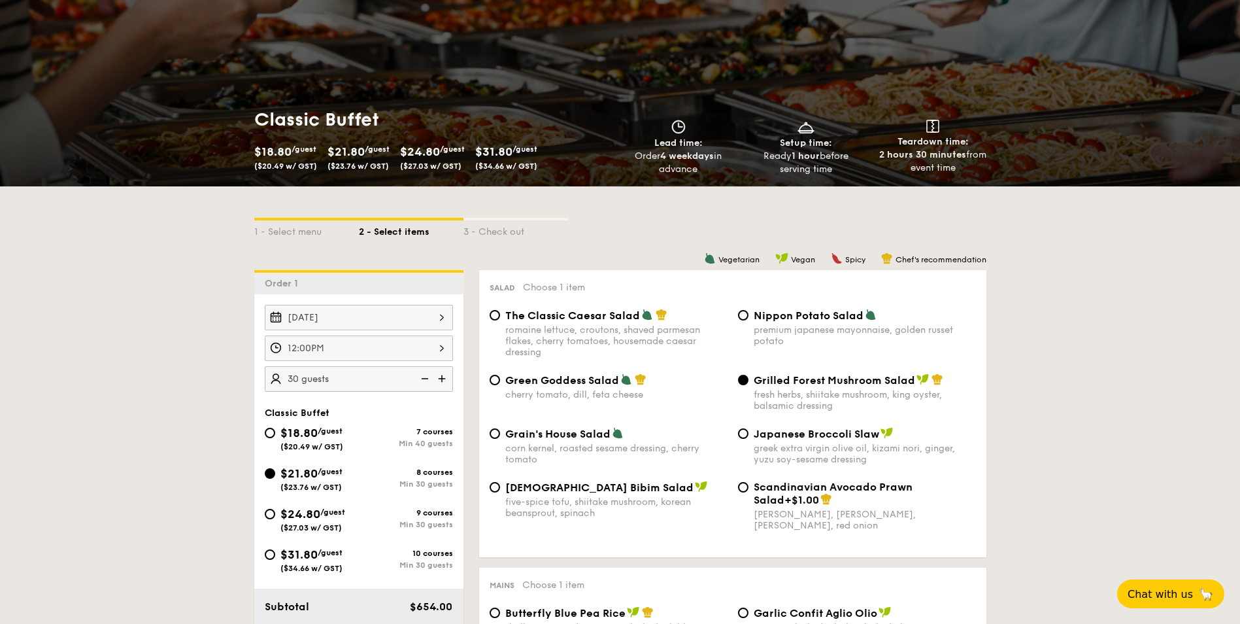
scroll to position [0, 0]
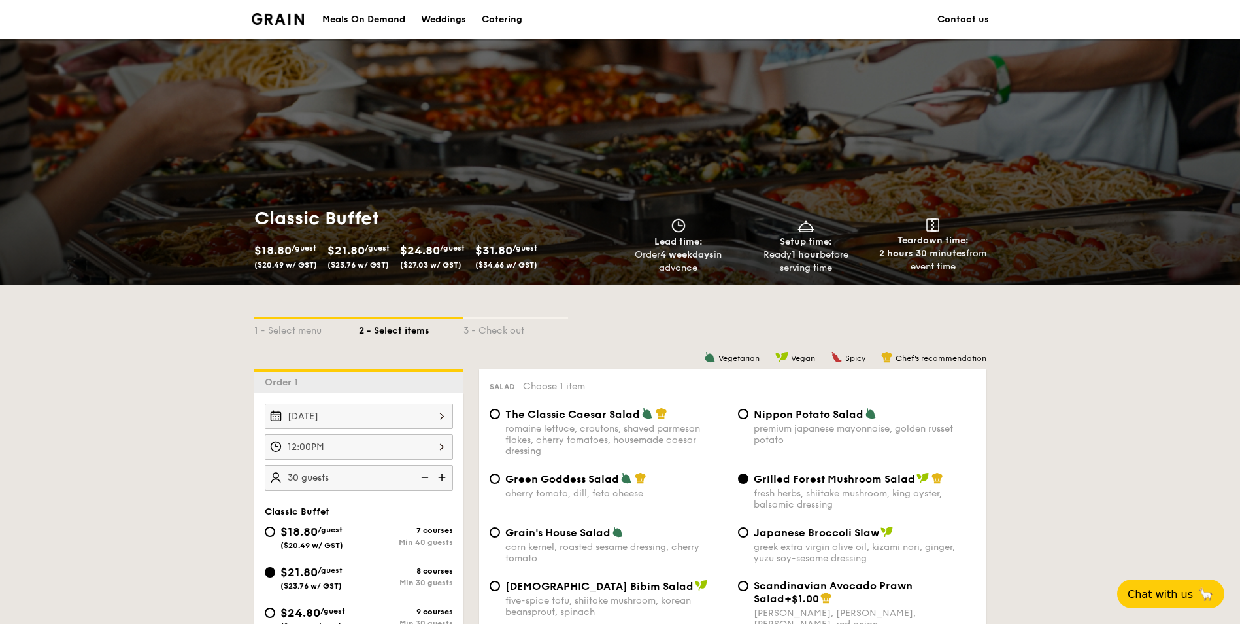
click at [271, 18] on img at bounding box center [278, 19] width 53 height 12
